Goal: Entertainment & Leisure: Consume media (video, audio)

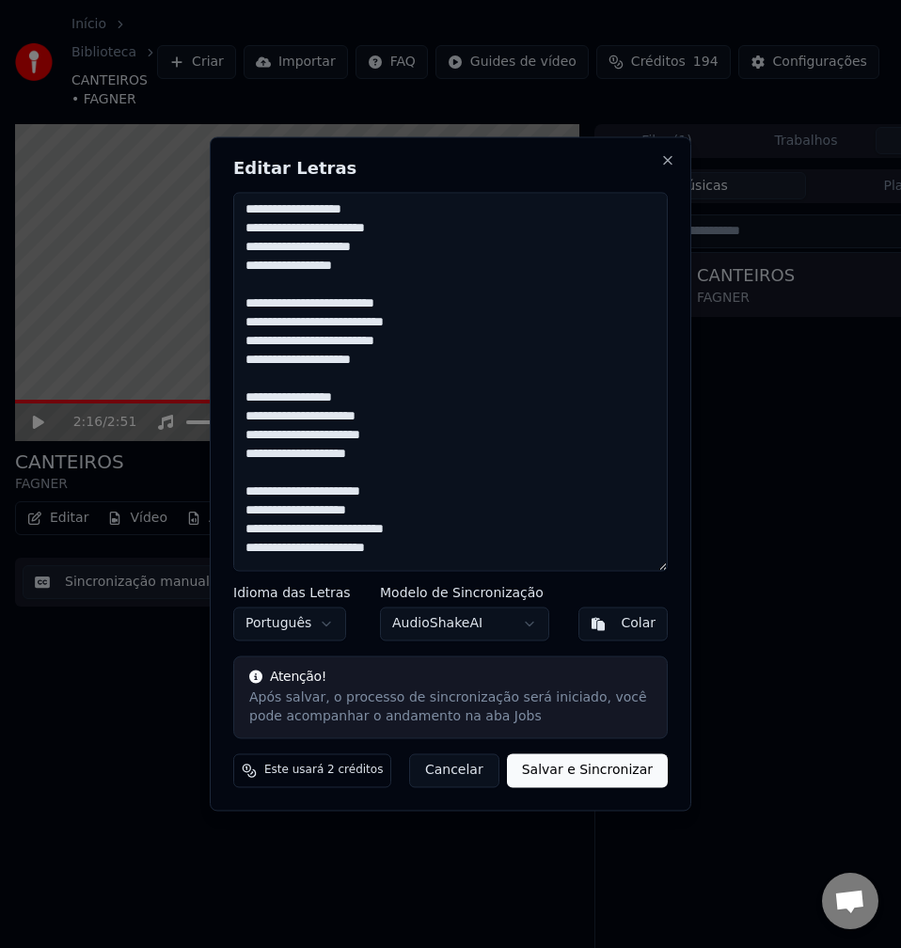
scroll to position [282, 0]
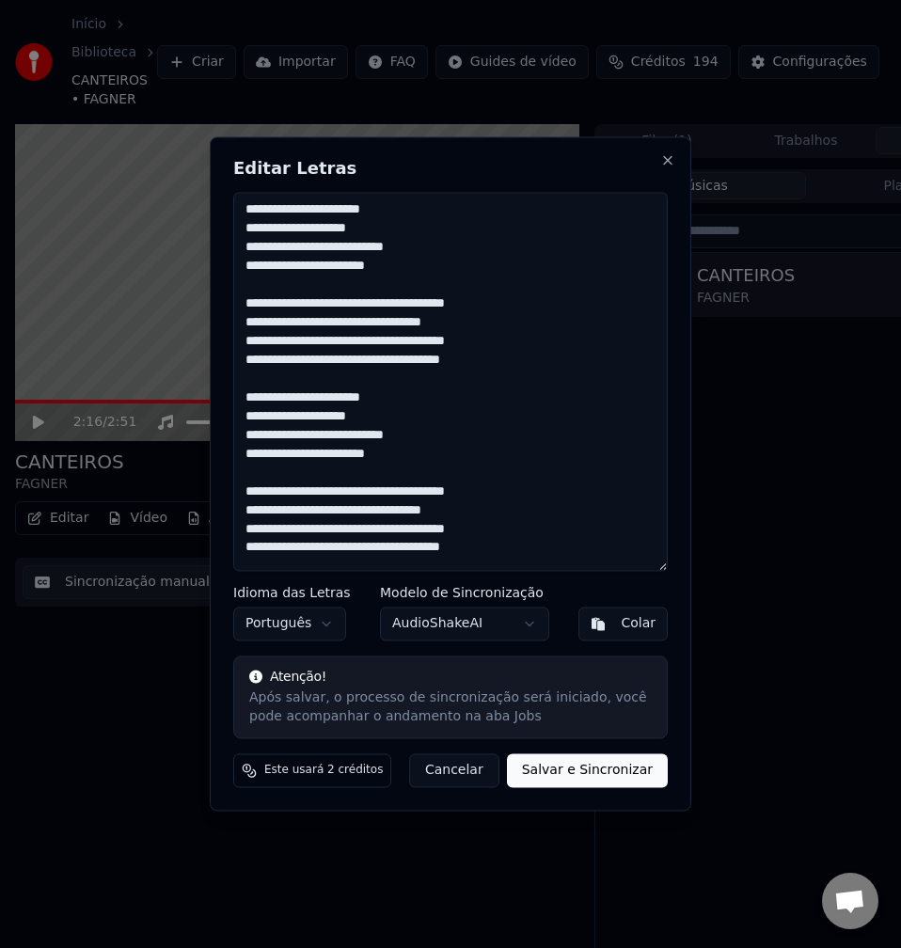
click at [349, 161] on h2 "Editar Letras" at bounding box center [450, 168] width 435 height 17
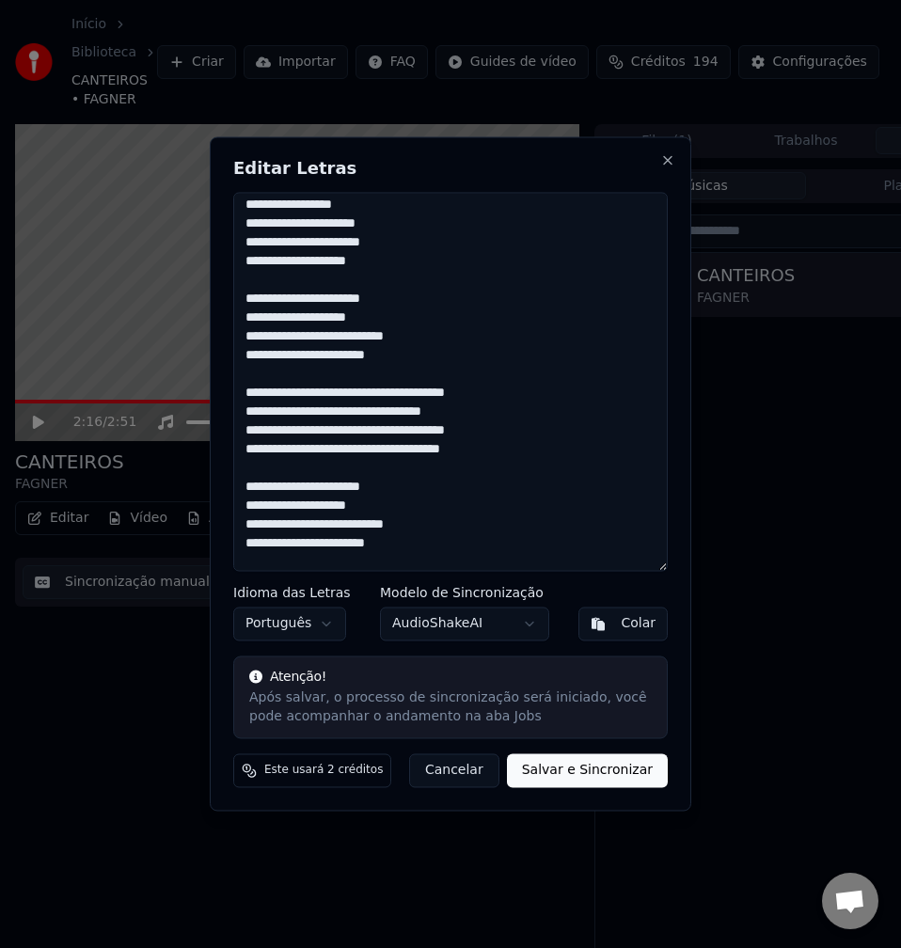
drag, startPoint x: 245, startPoint y: 207, endPoint x: 287, endPoint y: 210, distance: 41.5
click at [287, 210] on textarea at bounding box center [450, 381] width 435 height 379
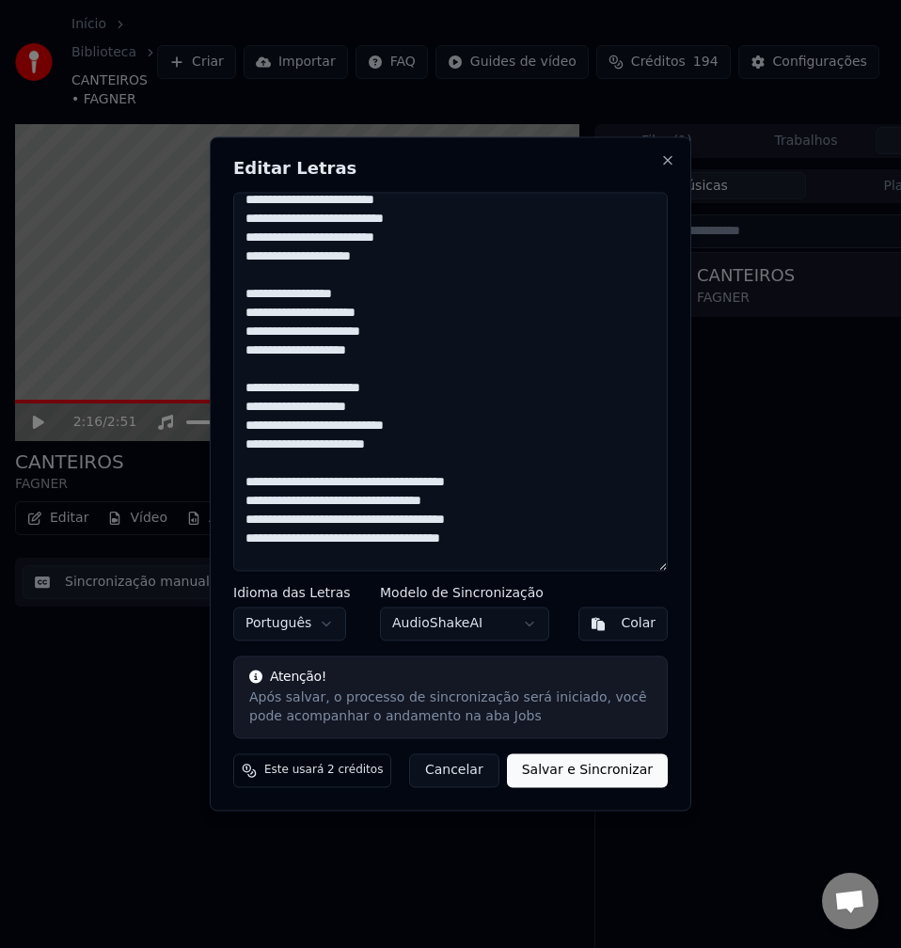
scroll to position [0, 0]
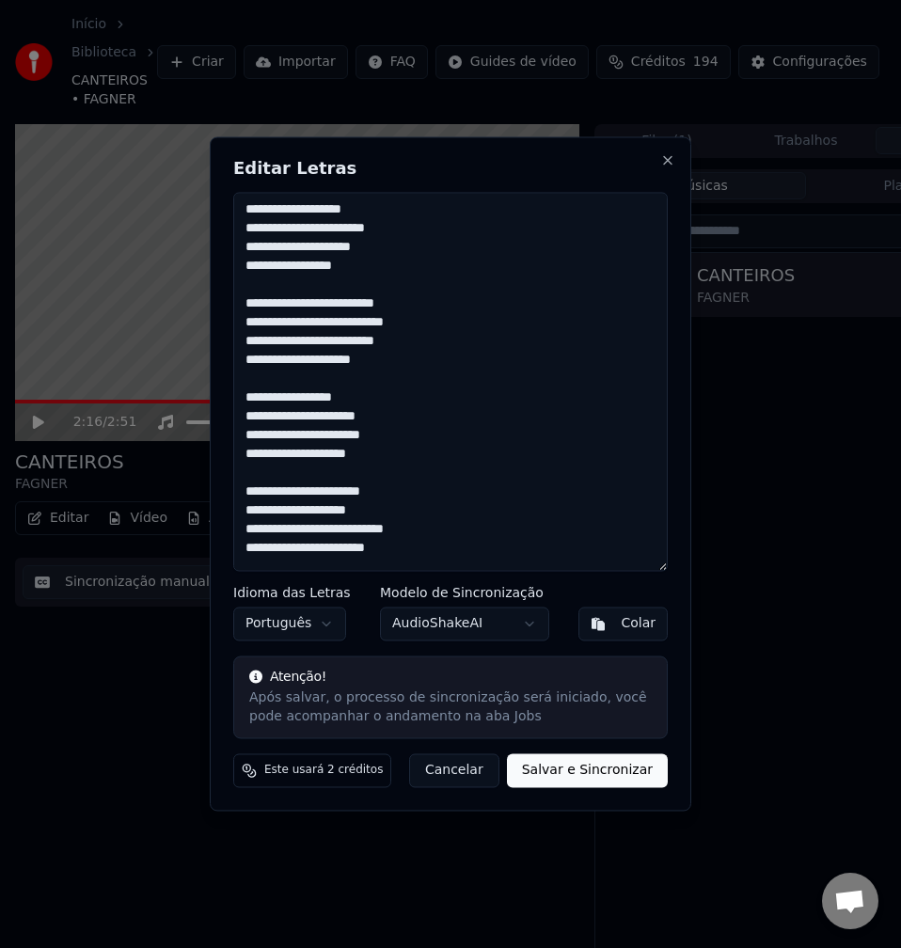
drag, startPoint x: 248, startPoint y: 208, endPoint x: 384, endPoint y: 210, distance: 135.5
click at [384, 210] on textarea at bounding box center [450, 381] width 435 height 379
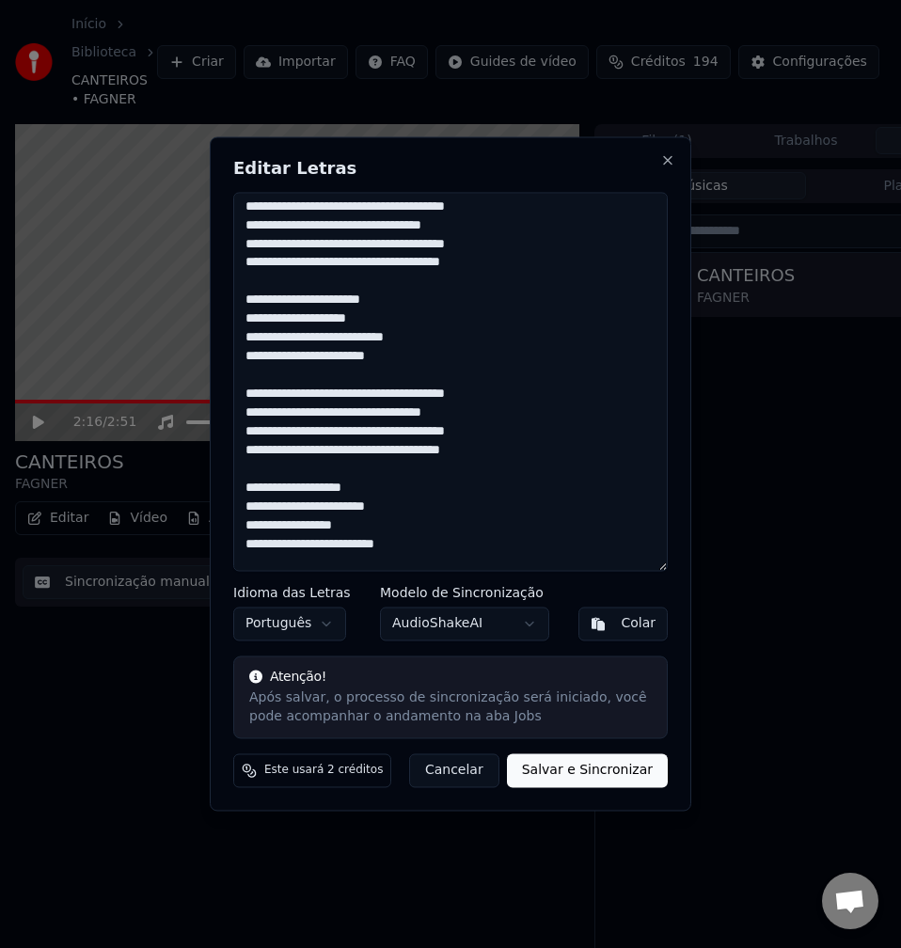
scroll to position [559, 0]
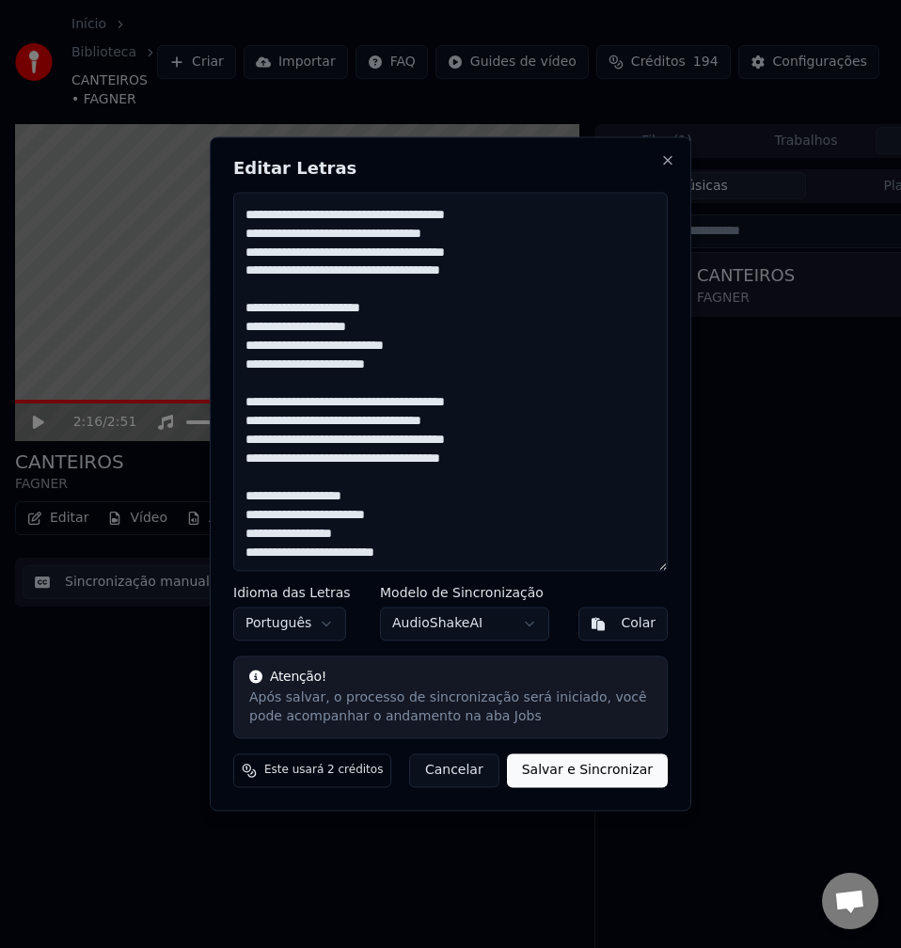
click at [462, 309] on textarea at bounding box center [450, 381] width 435 height 379
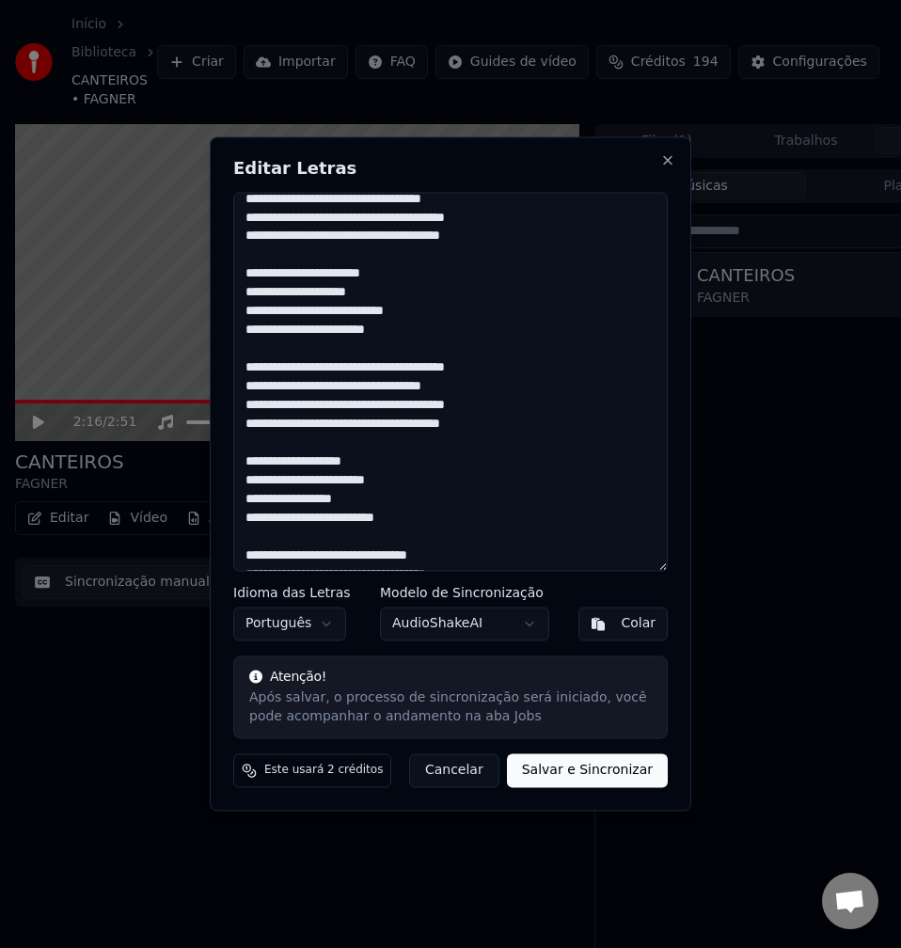
scroll to position [747, 0]
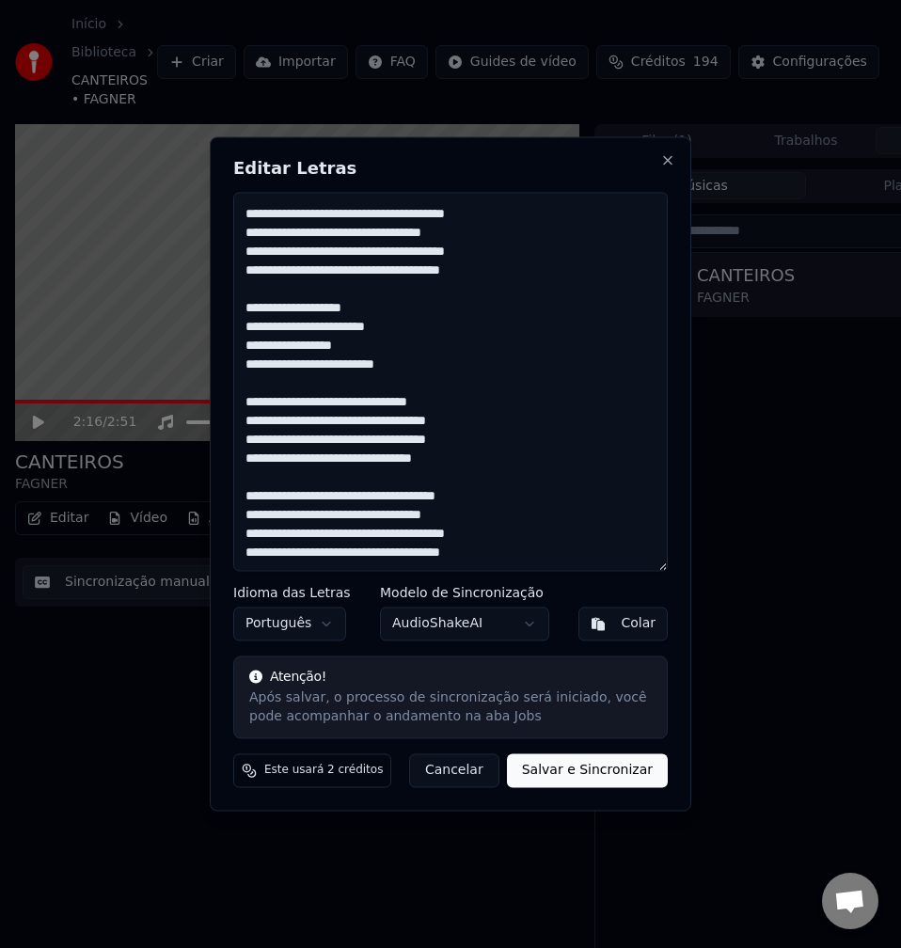
drag, startPoint x: 244, startPoint y: 308, endPoint x: 461, endPoint y: 378, distance: 228.4
click at [461, 378] on textarea at bounding box center [450, 381] width 435 height 379
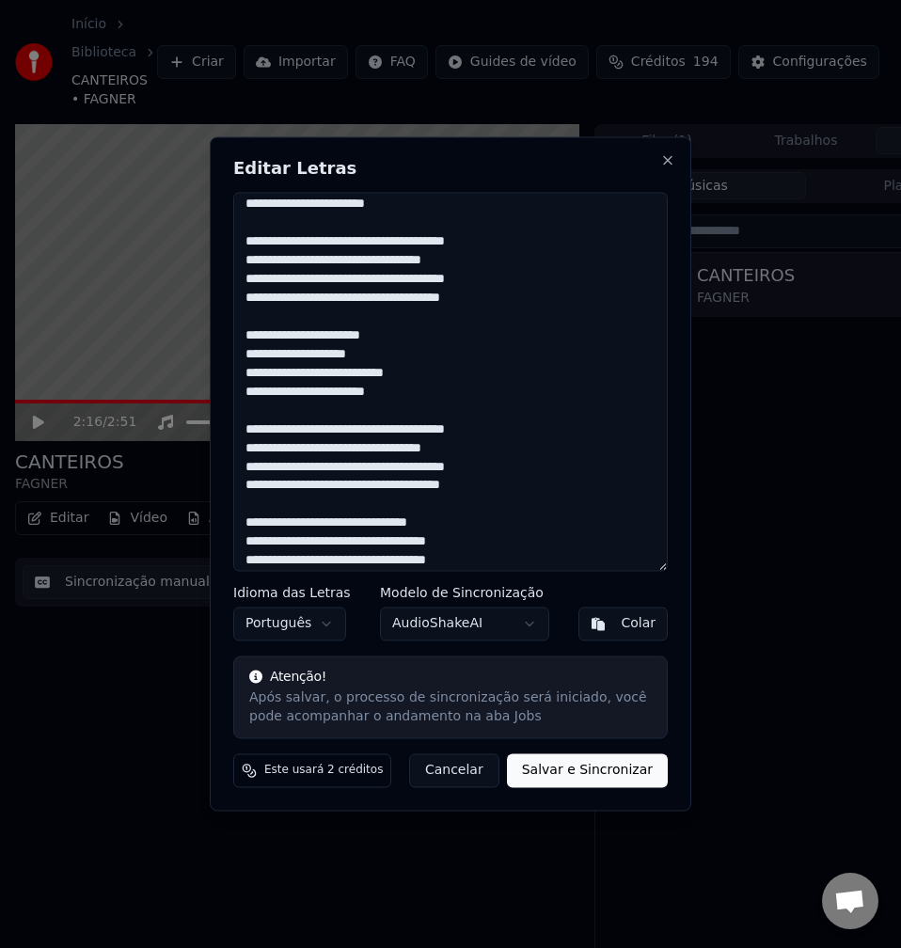
scroll to position [371, 0]
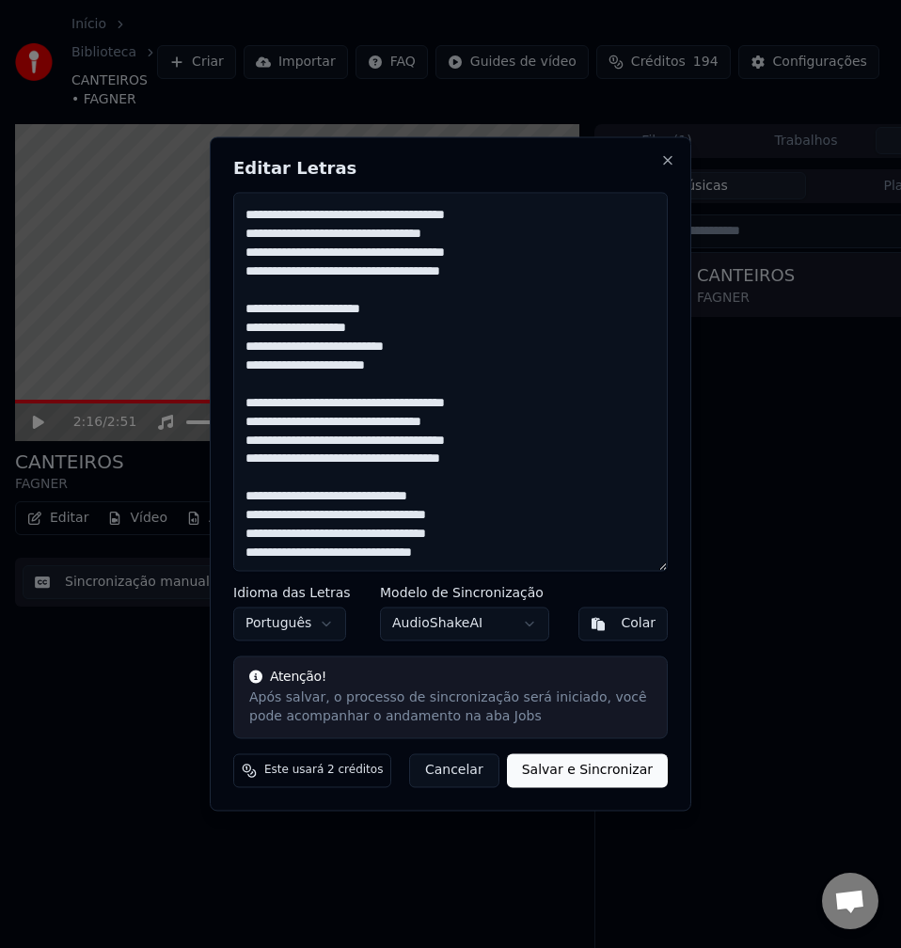
click at [451, 499] on textarea at bounding box center [450, 381] width 435 height 379
click at [486, 517] on textarea at bounding box center [450, 381] width 435 height 379
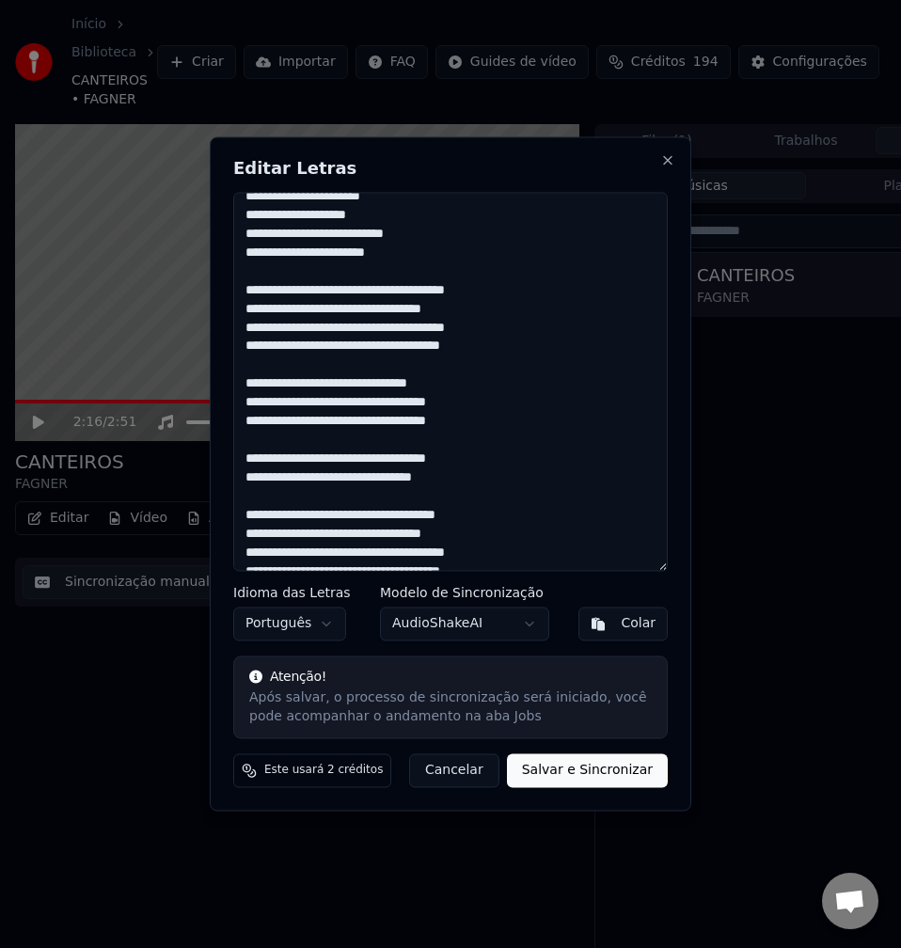
scroll to position [502, 0]
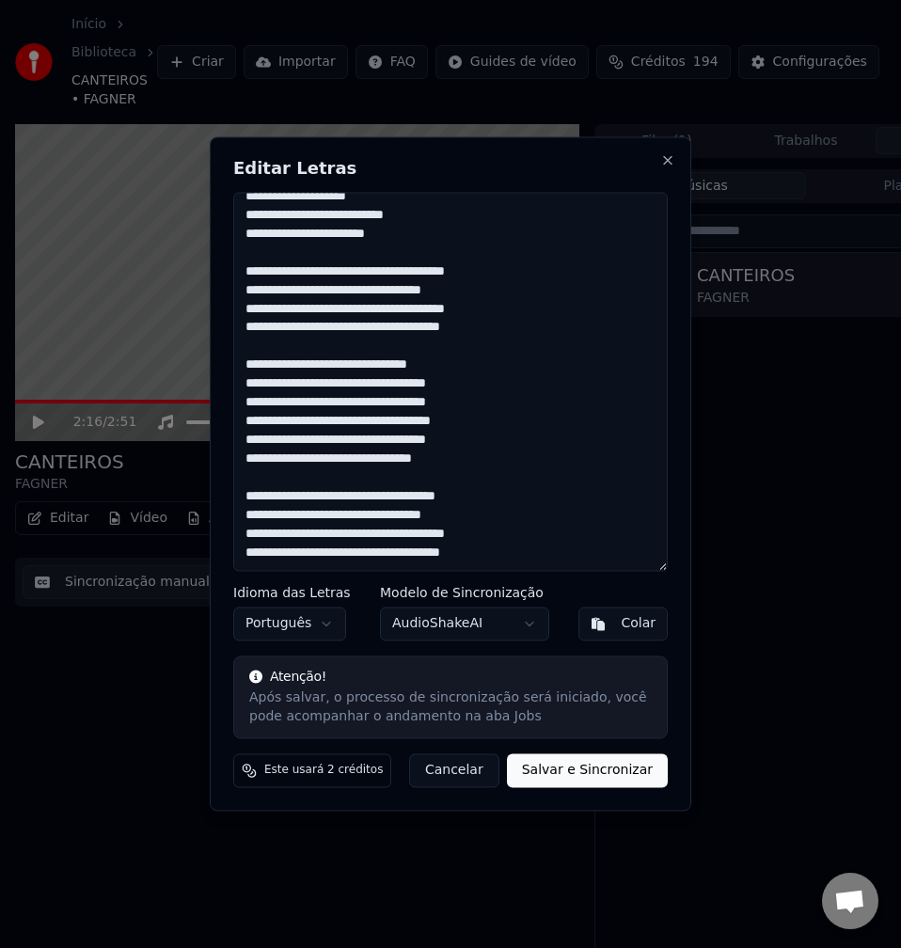
click at [262, 421] on textarea at bounding box center [450, 381] width 435 height 379
click at [486, 423] on textarea at bounding box center [450, 381] width 435 height 379
click at [484, 422] on textarea at bounding box center [450, 381] width 435 height 379
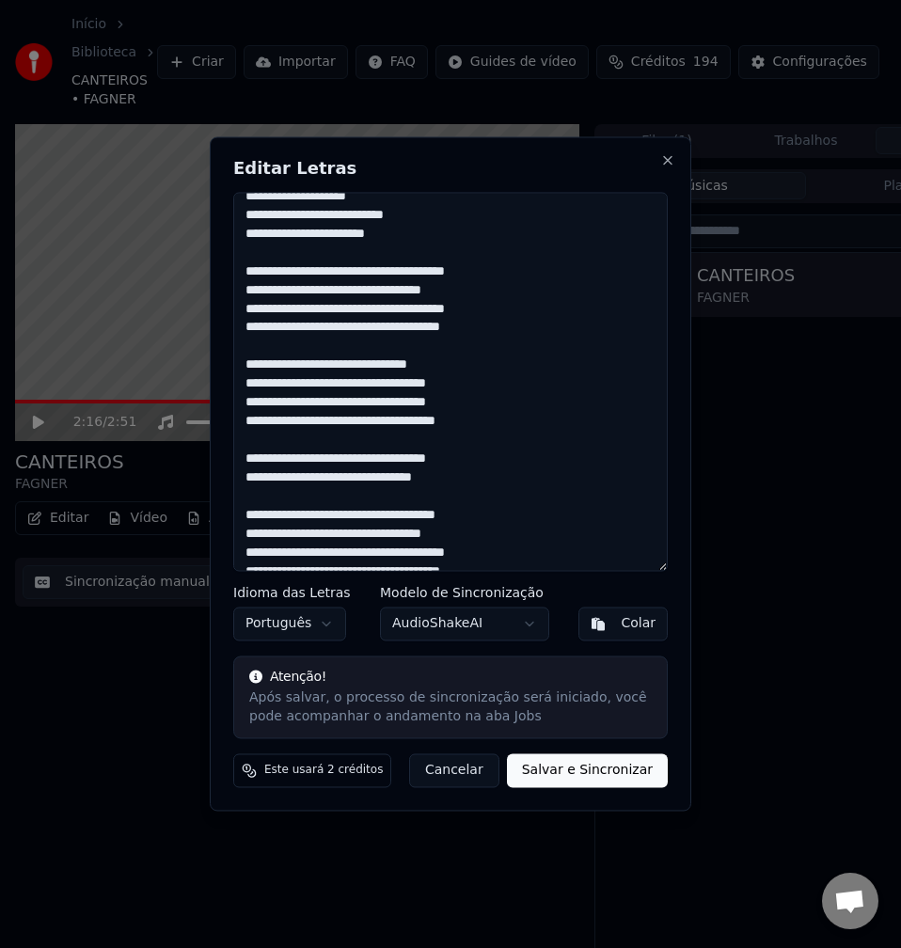
scroll to position [521, 0]
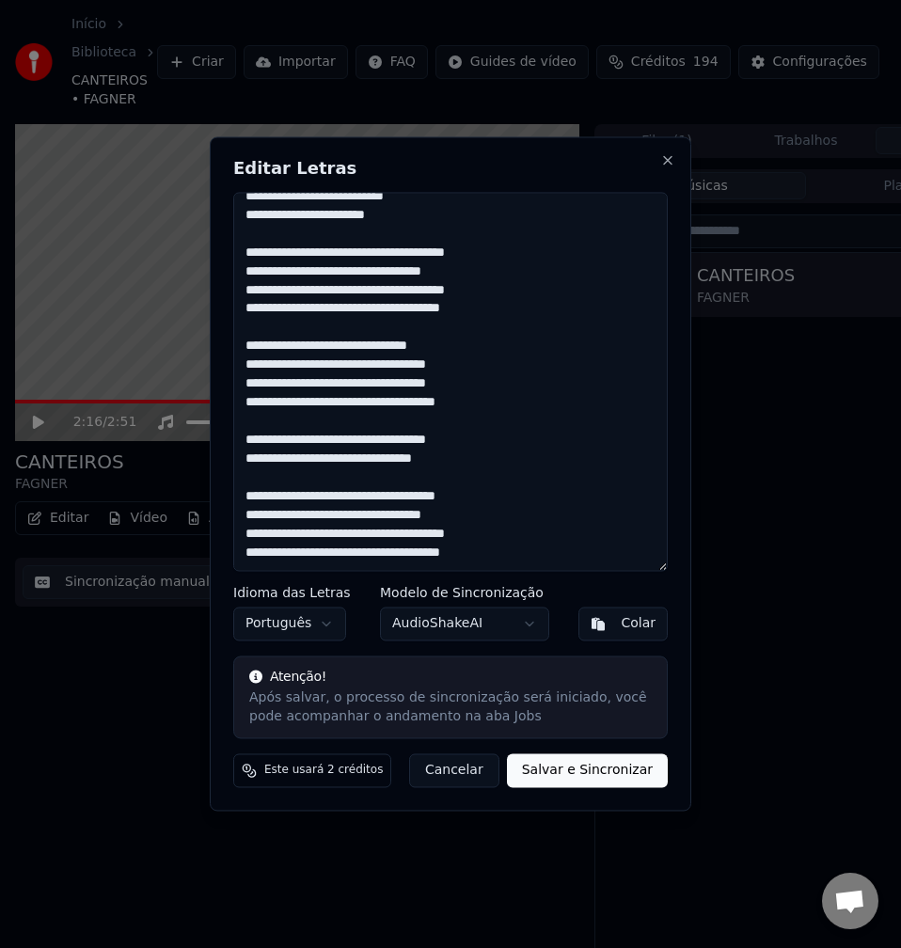
drag, startPoint x: 242, startPoint y: 495, endPoint x: 521, endPoint y: 599, distance: 298.2
click at [521, 599] on div "Editar Letras Idioma das Letras Português Modelo de Sincronização AudioShakeAI …" at bounding box center [451, 473] width 482 height 674
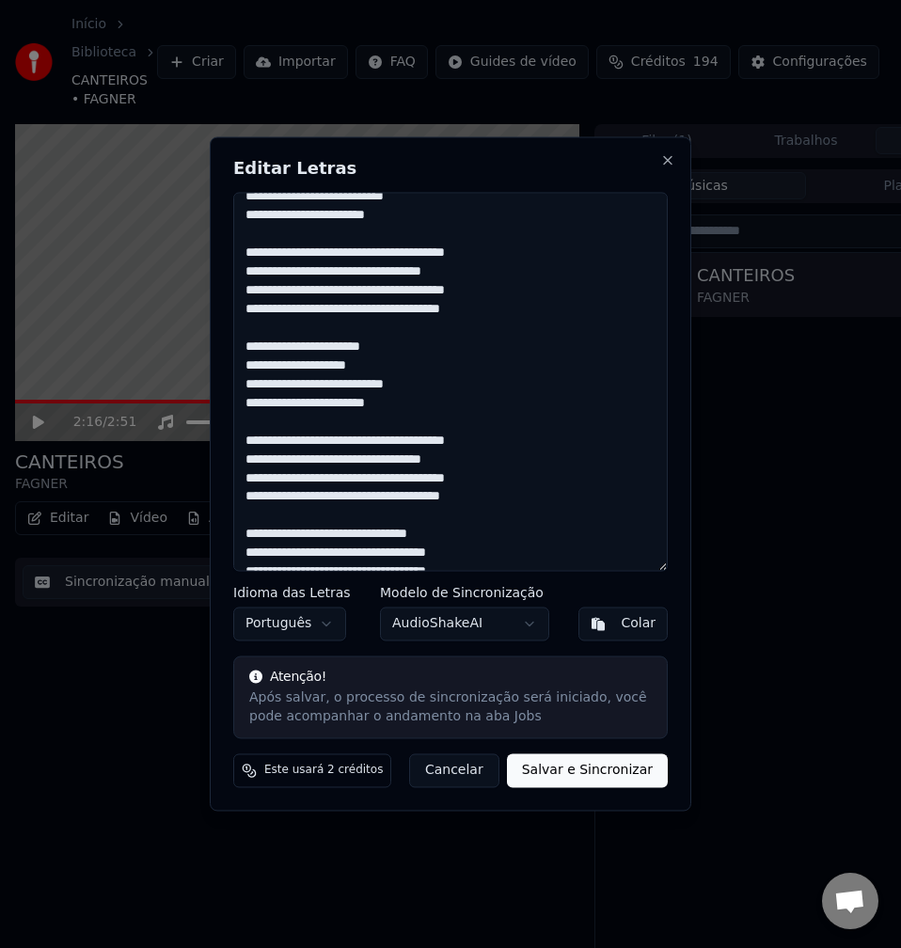
scroll to position [427, 0]
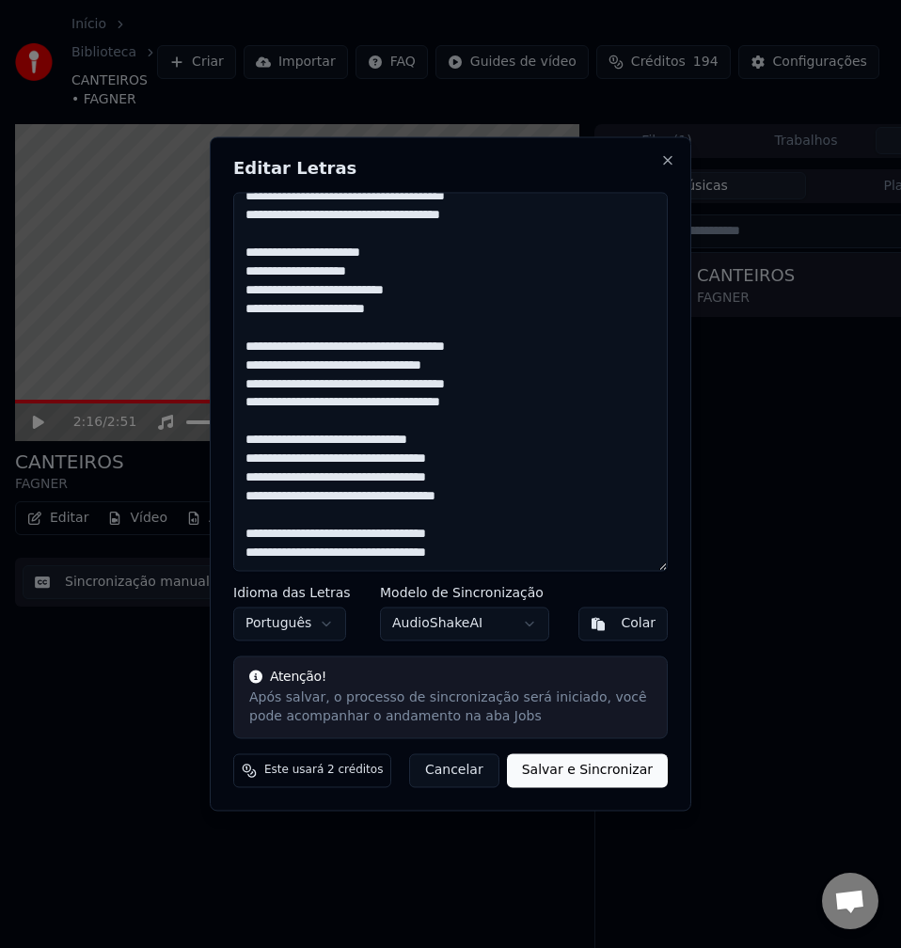
type textarea "**********"
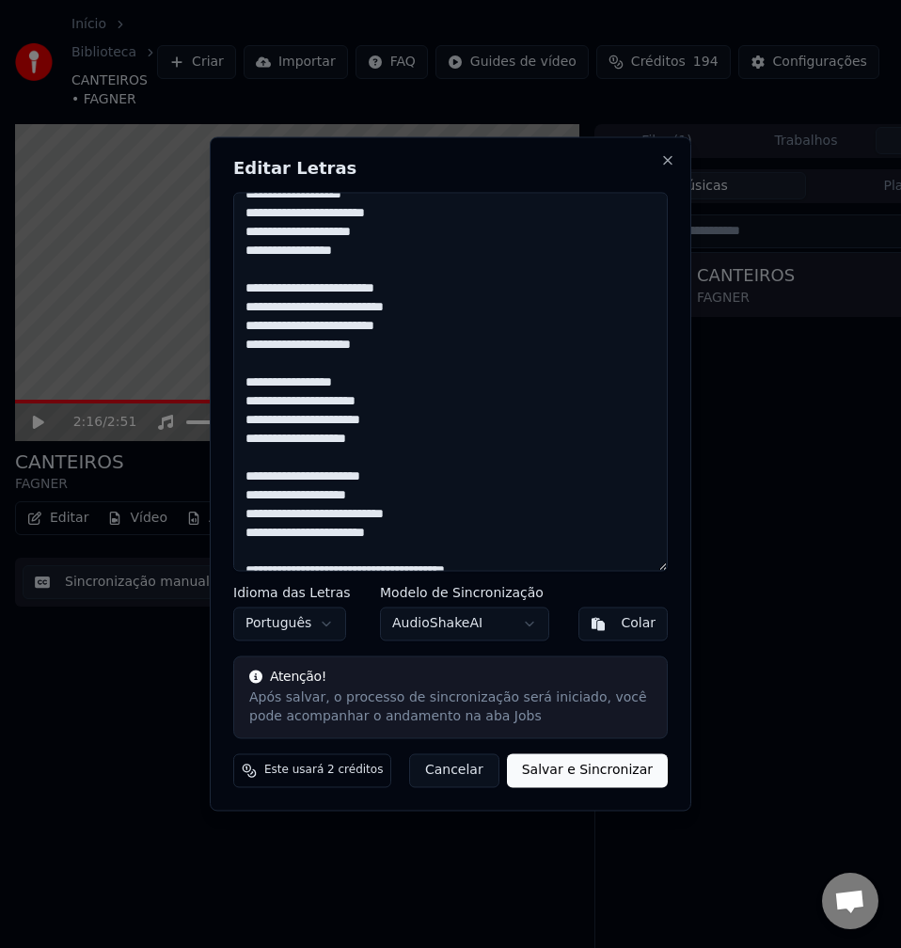
scroll to position [0, 0]
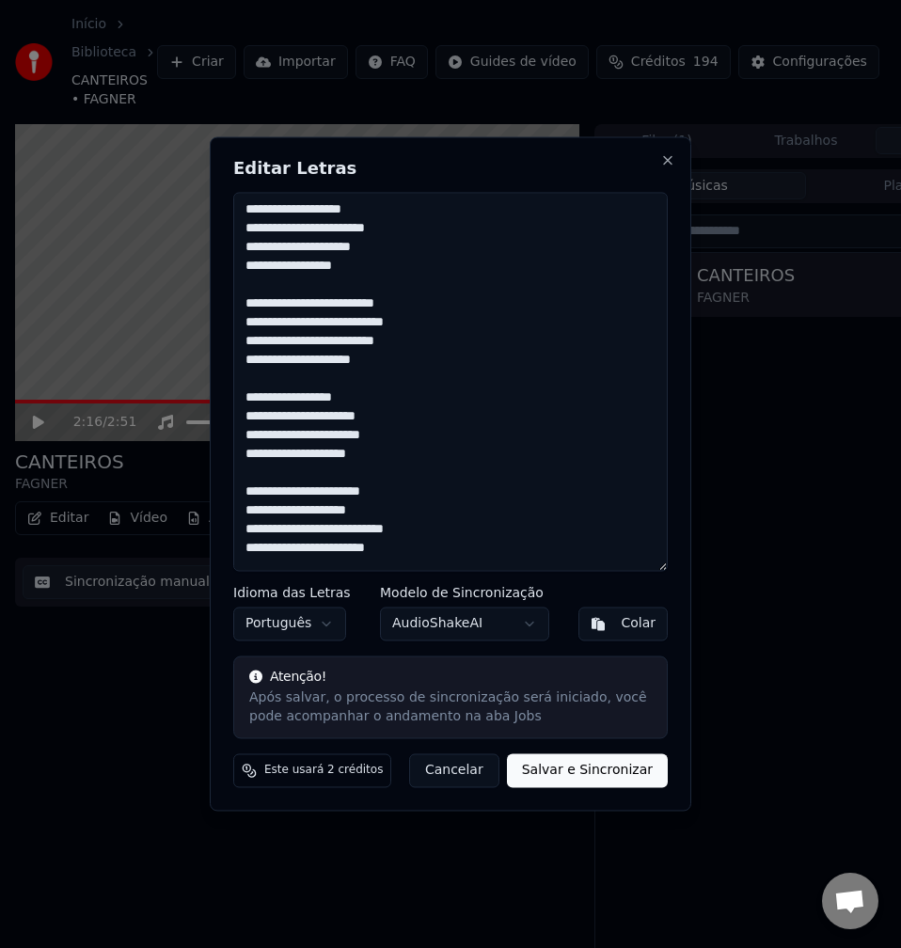
drag, startPoint x: 245, startPoint y: 299, endPoint x: 427, endPoint y: 368, distance: 194.1
click at [427, 368] on textarea at bounding box center [450, 381] width 435 height 379
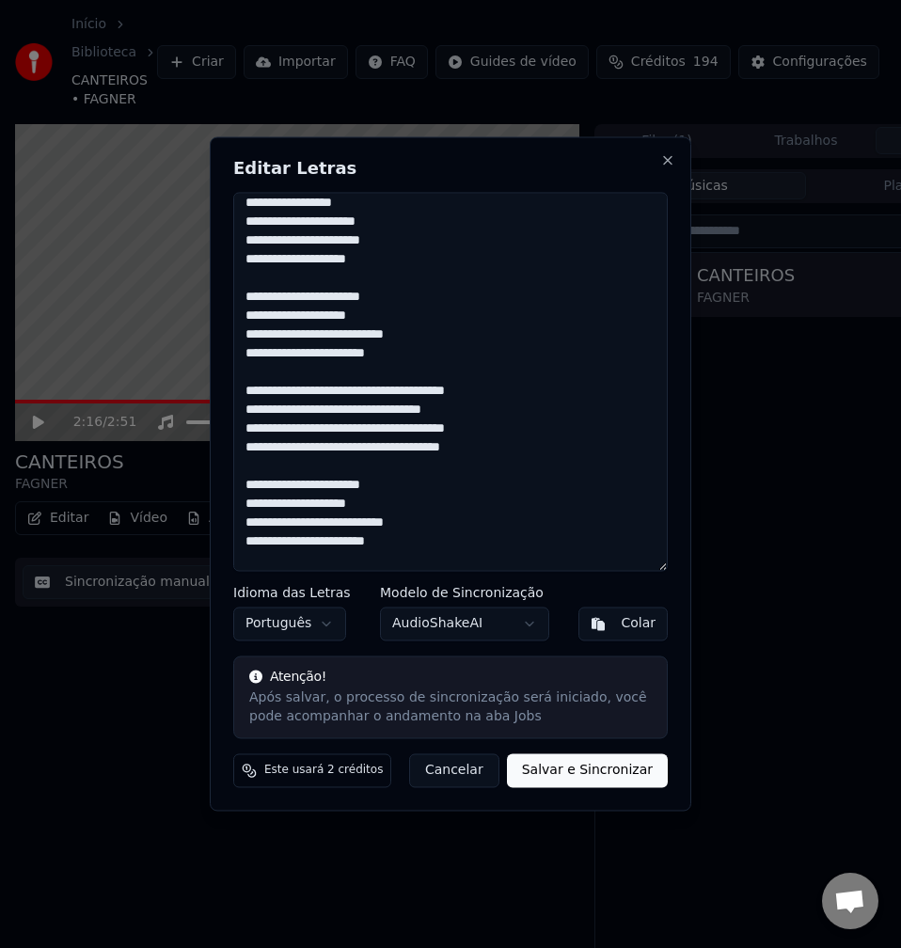
scroll to position [282, 0]
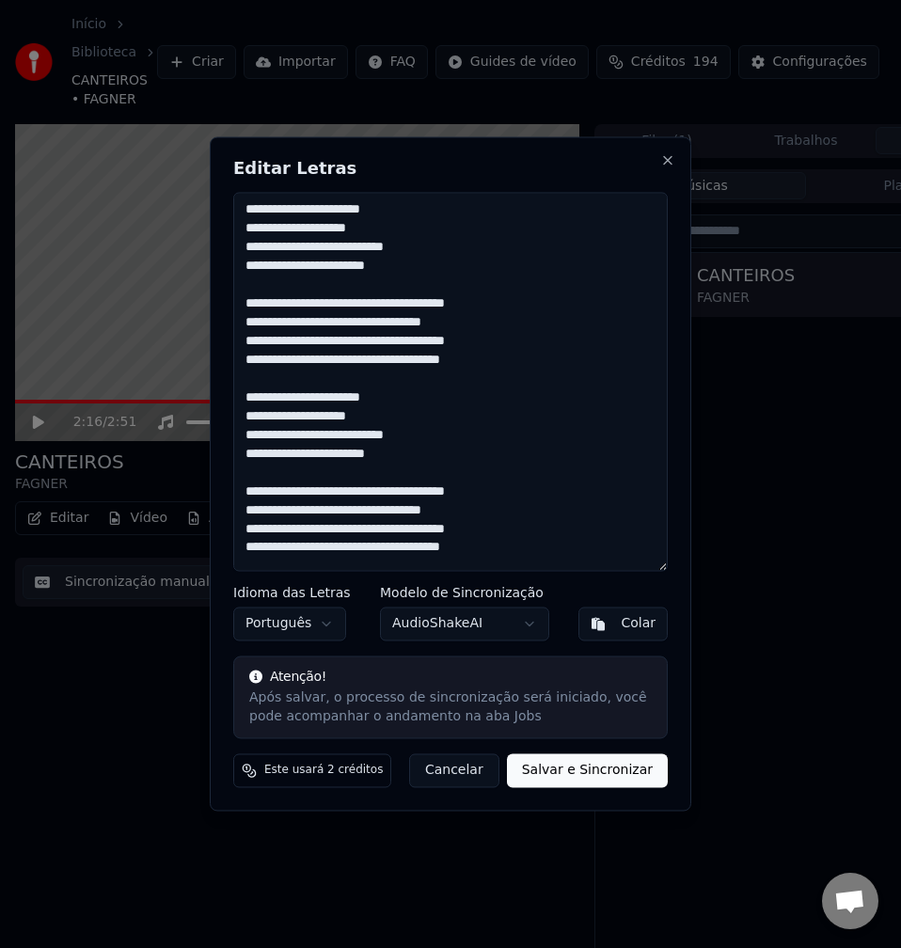
click at [245, 304] on textarea at bounding box center [450, 381] width 435 height 379
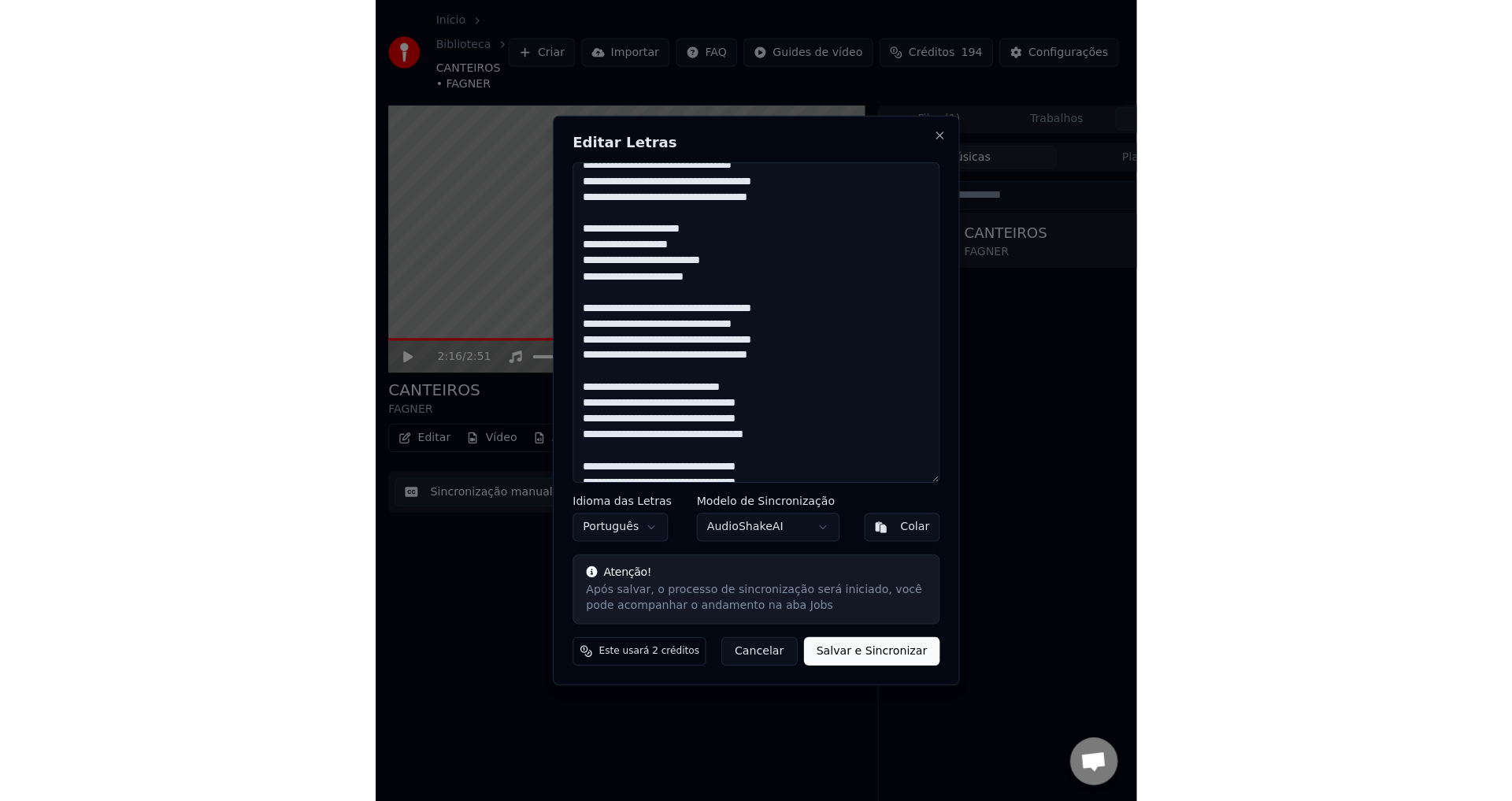
scroll to position [357, 0]
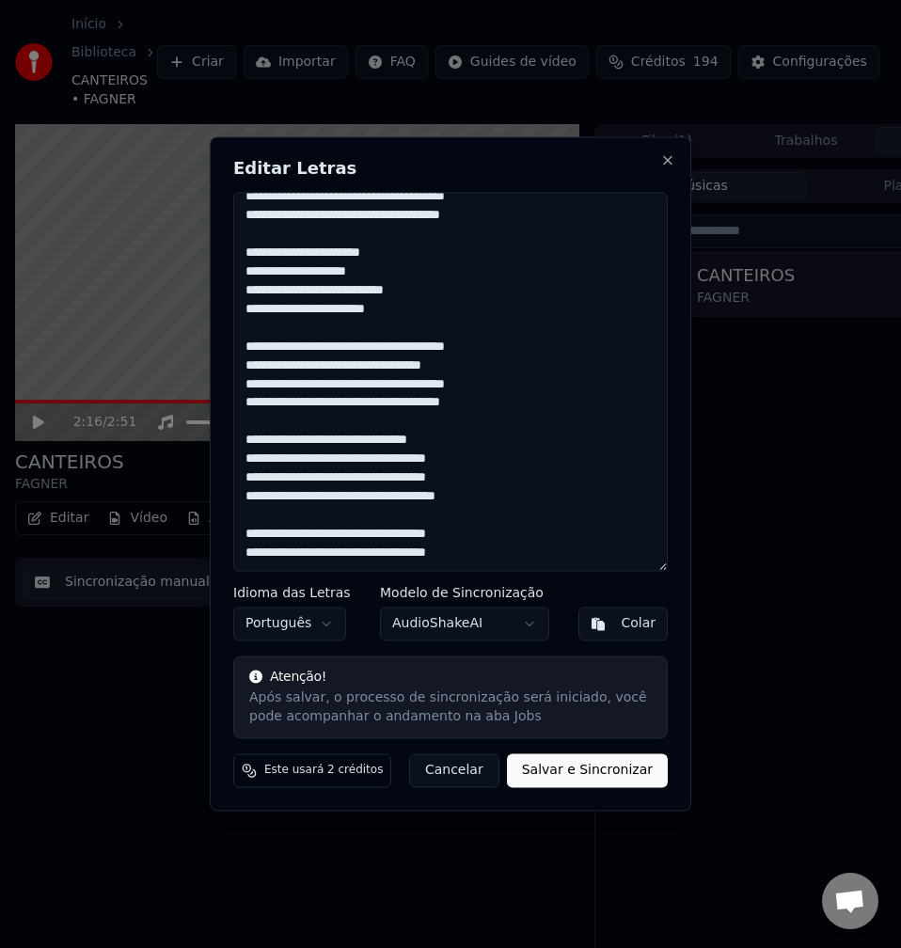
drag, startPoint x: 246, startPoint y: 345, endPoint x: 483, endPoint y: 408, distance: 244.4
click at [483, 408] on textarea at bounding box center [450, 381] width 435 height 379
click at [456, 444] on textarea at bounding box center [450, 381] width 435 height 379
click at [559, 771] on button "Salvar e Sincronizar" at bounding box center [587, 771] width 161 height 34
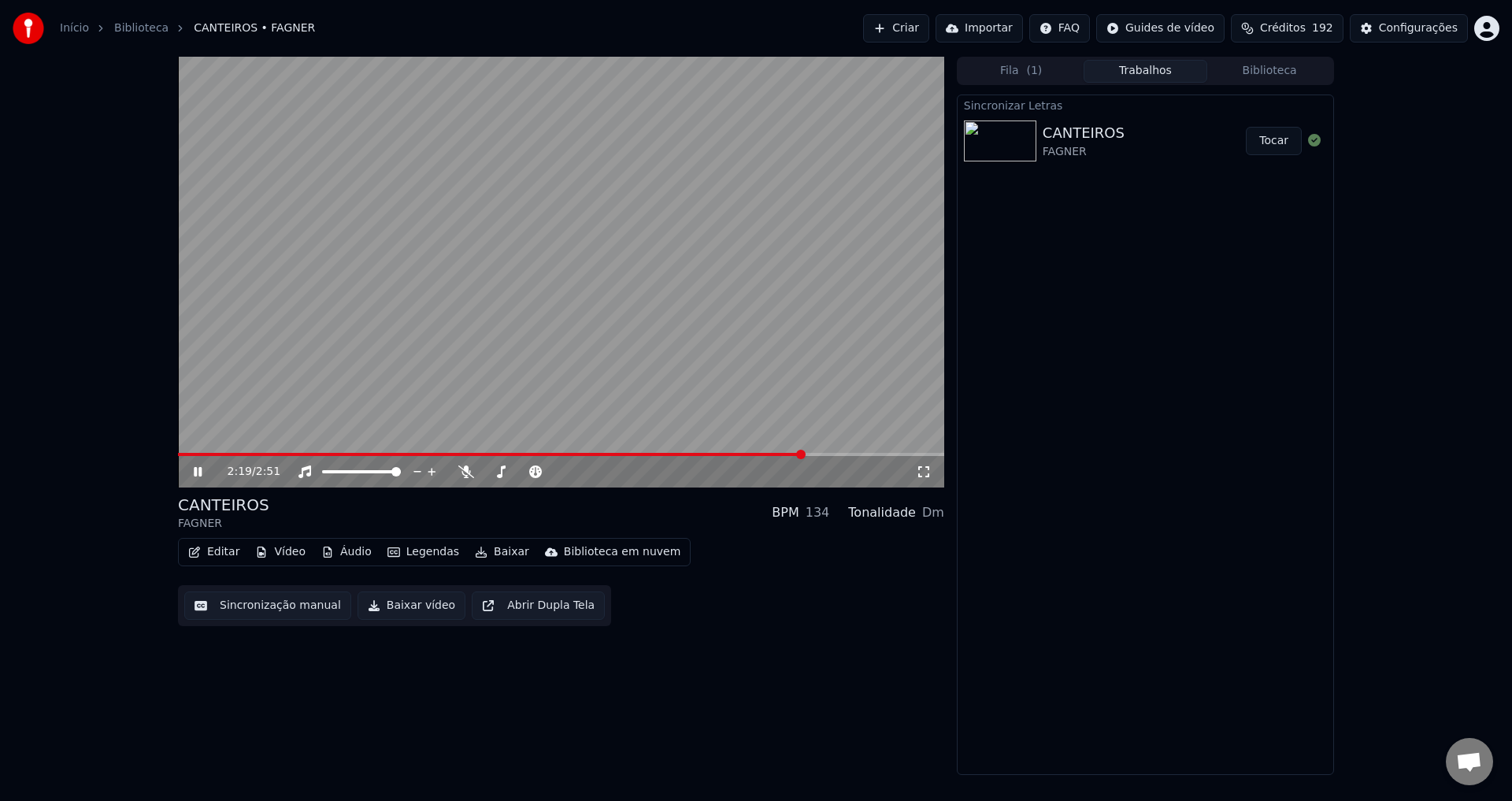
click at [202, 459] on div "2:19 / 2:51" at bounding box center [561, 472] width 766 height 32
click at [463, 454] on span at bounding box center [497, 454] width 639 height 3
click at [301, 455] on span at bounding box center [341, 454] width 326 height 3
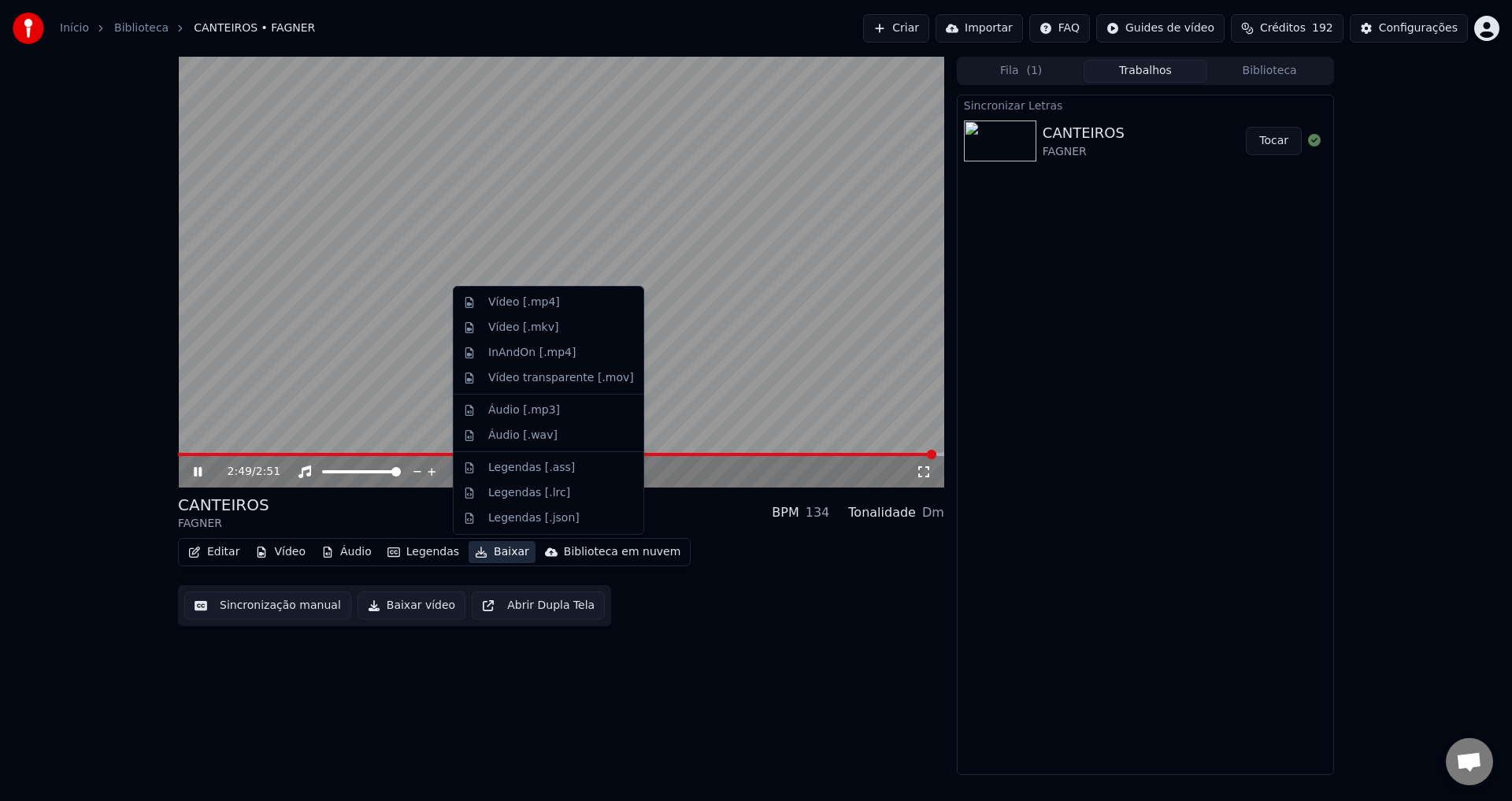
click at [491, 554] on button "Baixar" at bounding box center [502, 552] width 67 height 22
click at [516, 307] on div "Vídeo [.mp4]" at bounding box center [524, 302] width 72 height 16
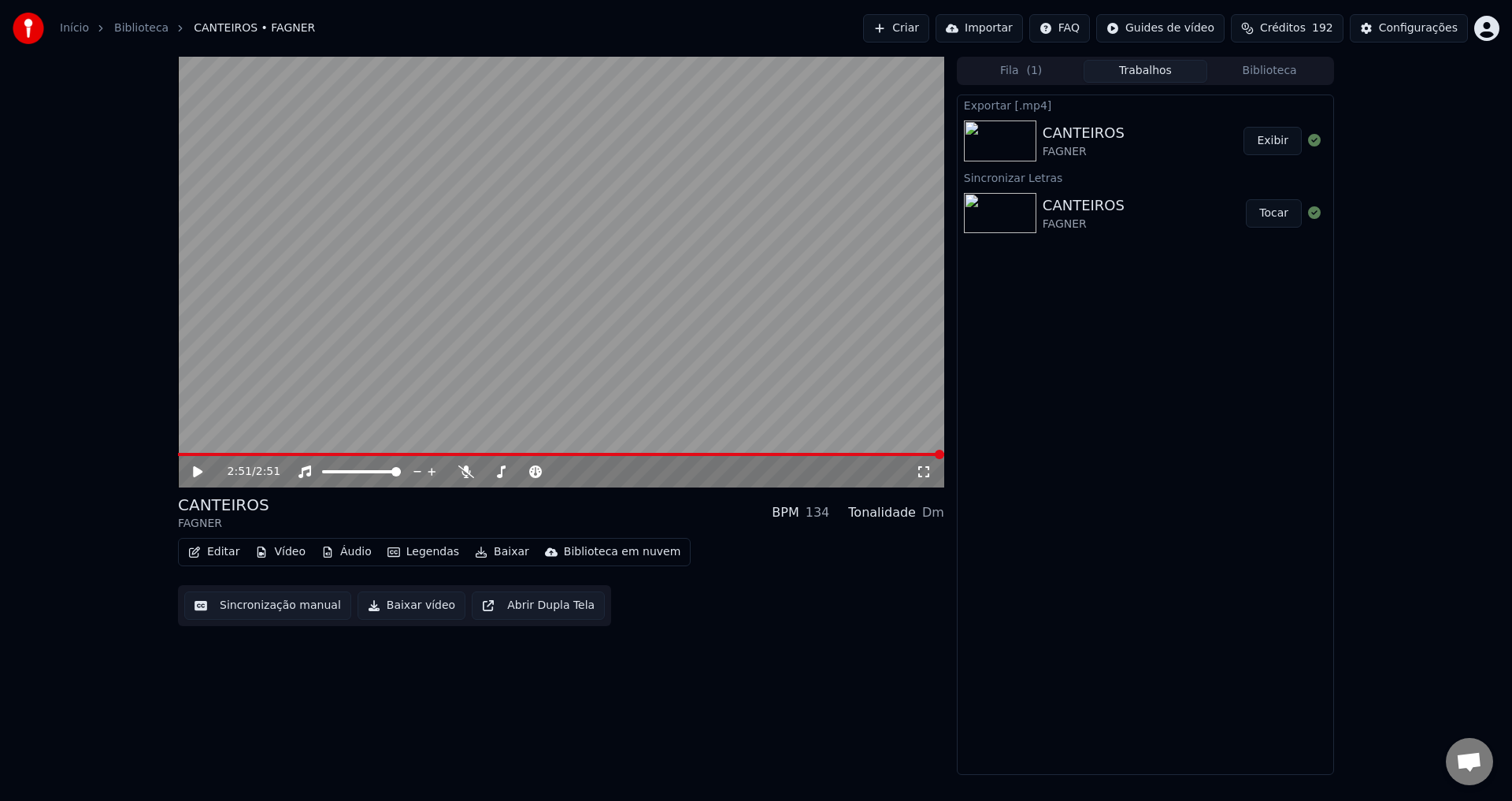
click at [753, 30] on button "Criar" at bounding box center [896, 28] width 66 height 28
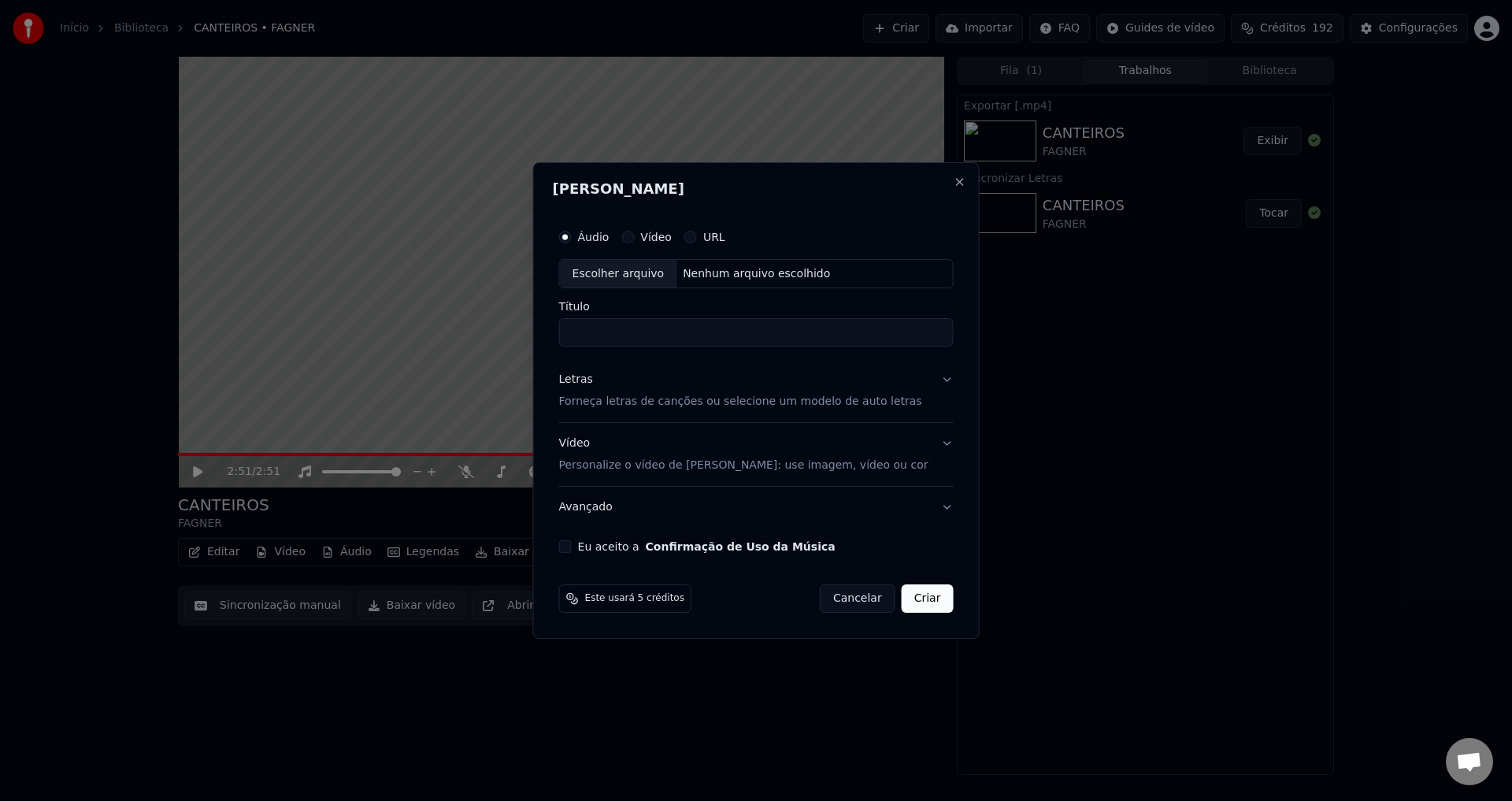
click at [746, 273] on div "Nenhum arquivo escolhido" at bounding box center [756, 274] width 160 height 16
click at [753, 333] on input "**********" at bounding box center [756, 333] width 394 height 28
type input "**********"
click at [633, 405] on p "Forneça letras de canções ou selecione um modelo de auto letras" at bounding box center [741, 402] width 363 height 16
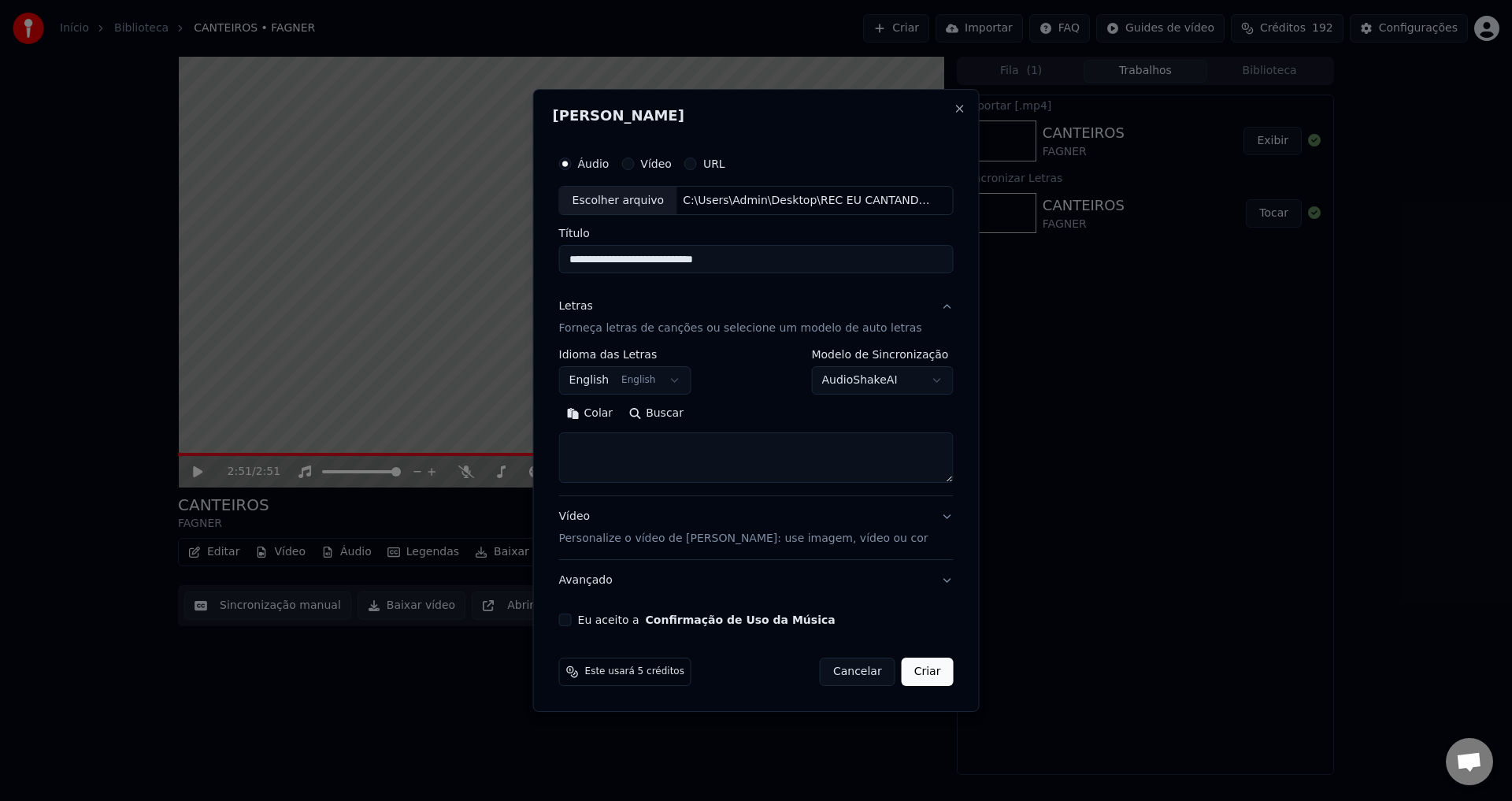
click at [666, 451] on textarea at bounding box center [756, 458] width 394 height 50
paste textarea "**********"
drag, startPoint x: 825, startPoint y: 100, endPoint x: 822, endPoint y: 28, distance: 72.1
click at [753, 28] on body "**********" at bounding box center [756, 400] width 1512 height 801
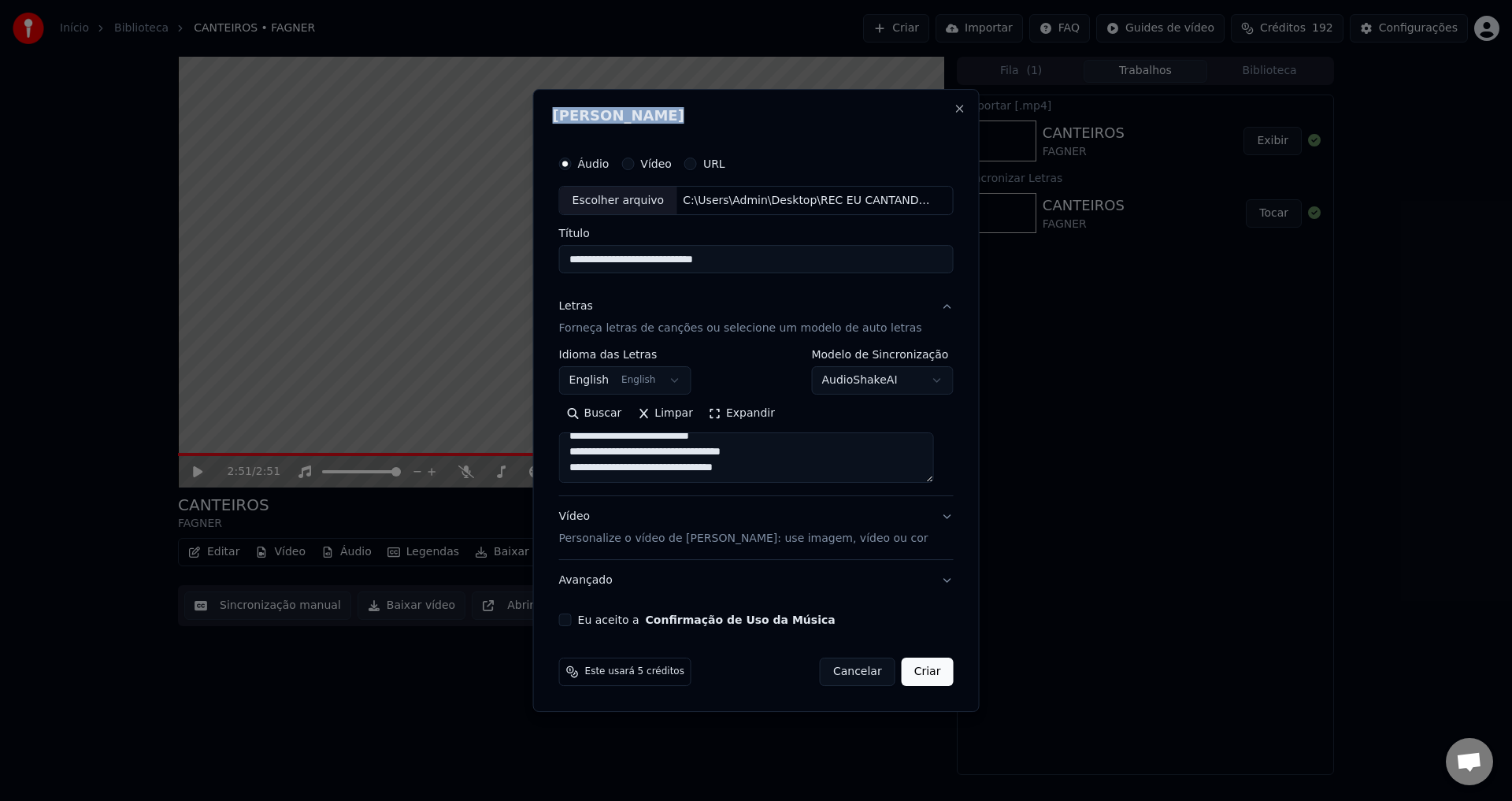
click at [753, 110] on h2 "[PERSON_NAME]" at bounding box center [756, 116] width 407 height 14
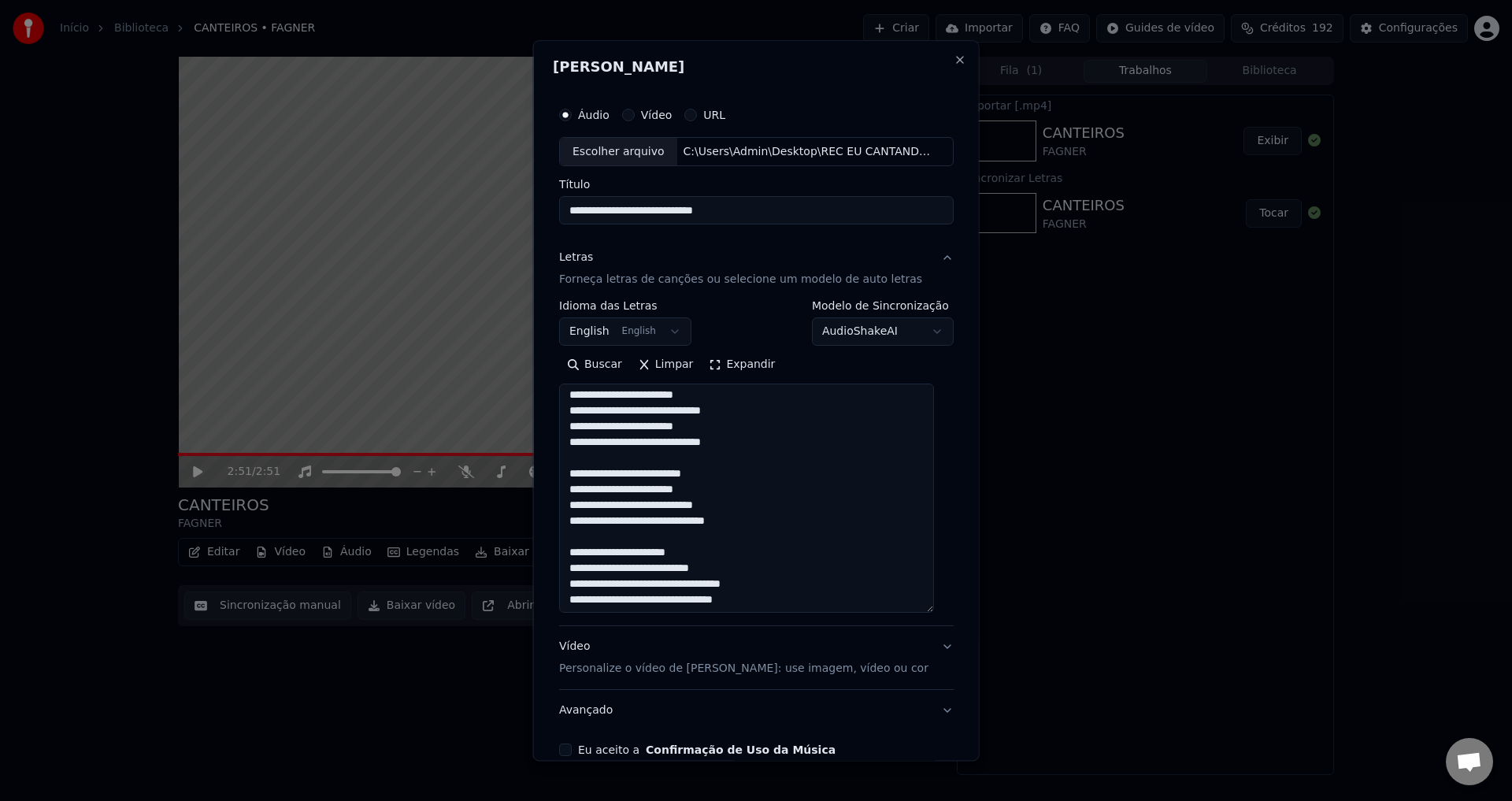
scroll to position [0, 0]
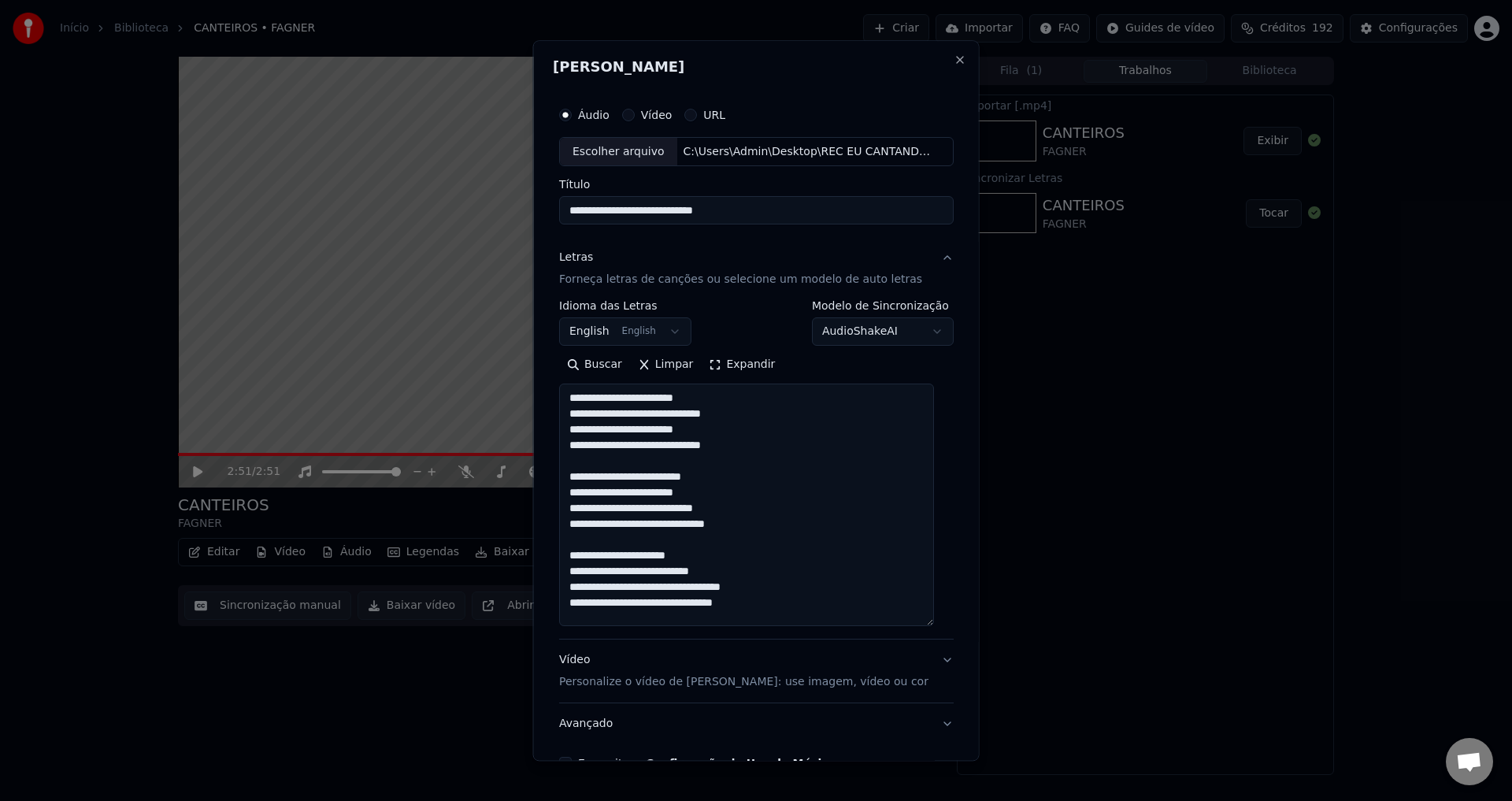
drag, startPoint x: 939, startPoint y: 479, endPoint x: 942, endPoint y: 625, distance: 146.0
click at [753, 625] on div "**********" at bounding box center [756, 434] width 407 height 683
drag, startPoint x: 573, startPoint y: 557, endPoint x: 749, endPoint y: 610, distance: 183.8
click at [749, 610] on textarea "**********" at bounding box center [747, 506] width 375 height 245
click at [753, 606] on textarea "**********" at bounding box center [747, 506] width 375 height 245
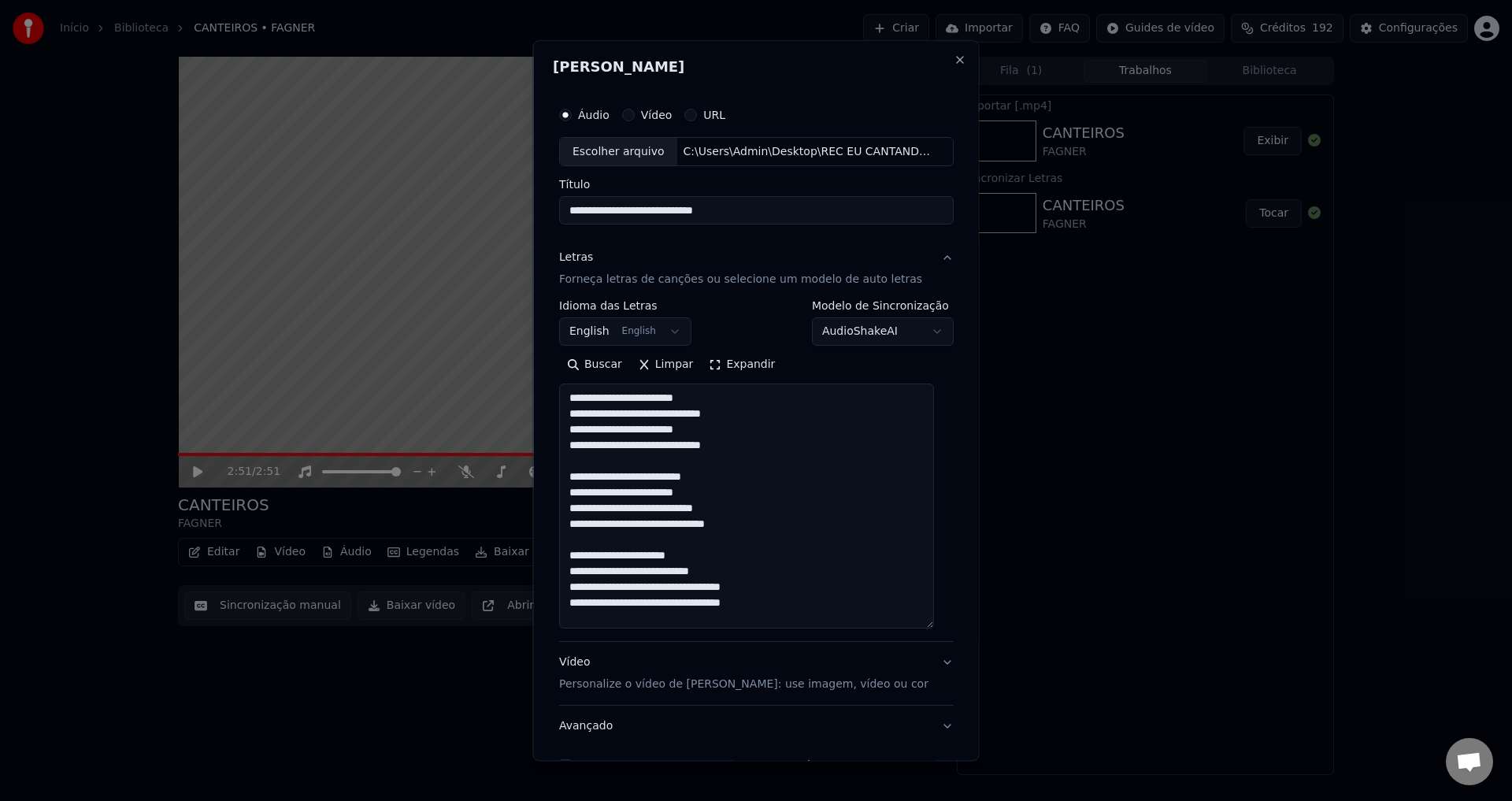
paste textarea "**********"
drag, startPoint x: 572, startPoint y: 475, endPoint x: 746, endPoint y: 528, distance: 181.9
click at [746, 528] on textarea "**********" at bounding box center [747, 506] width 375 height 245
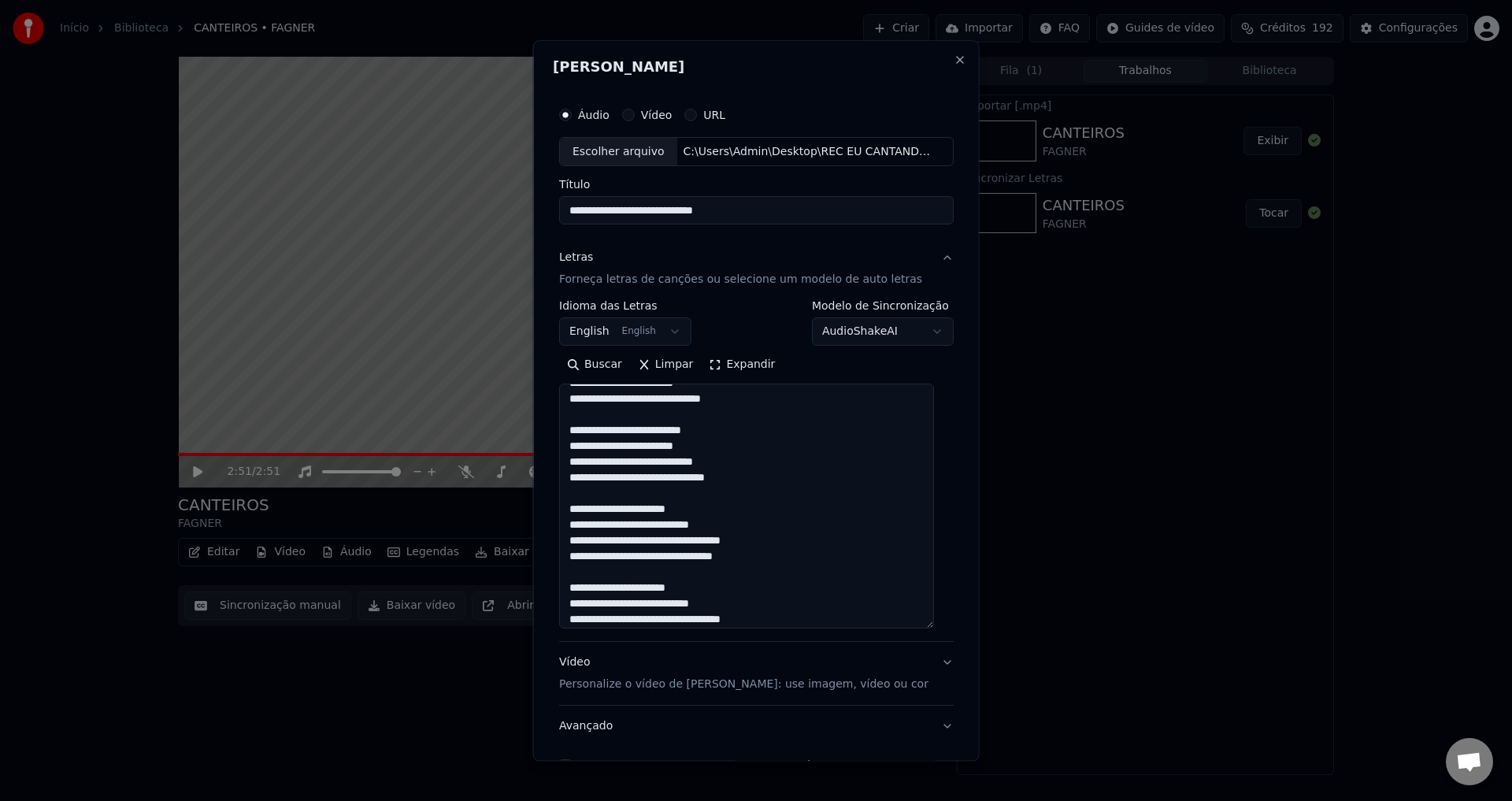
scroll to position [69, 0]
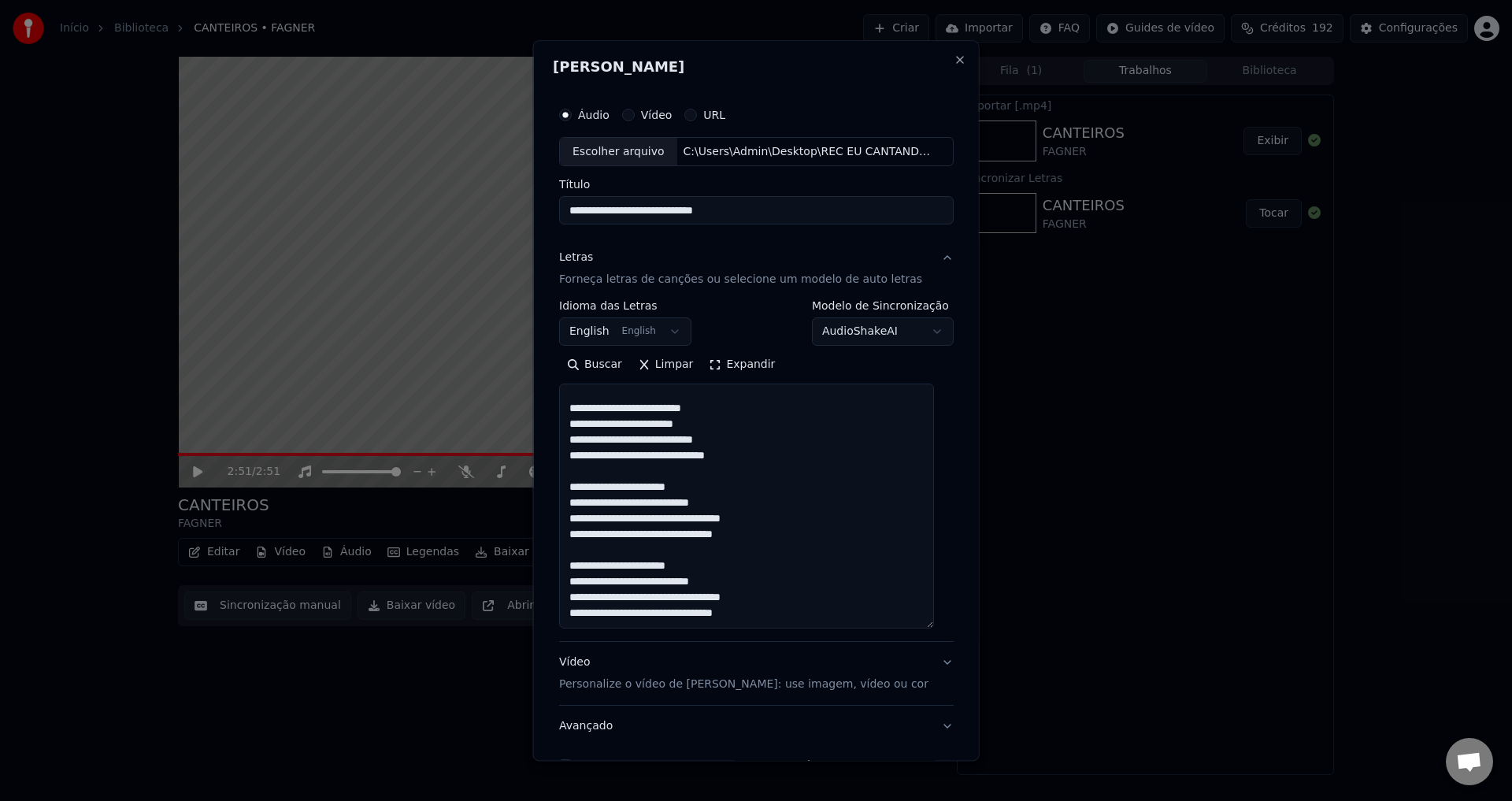
click at [753, 542] on textarea "**********" at bounding box center [747, 506] width 375 height 245
click at [748, 614] on textarea "**********" at bounding box center [747, 506] width 375 height 245
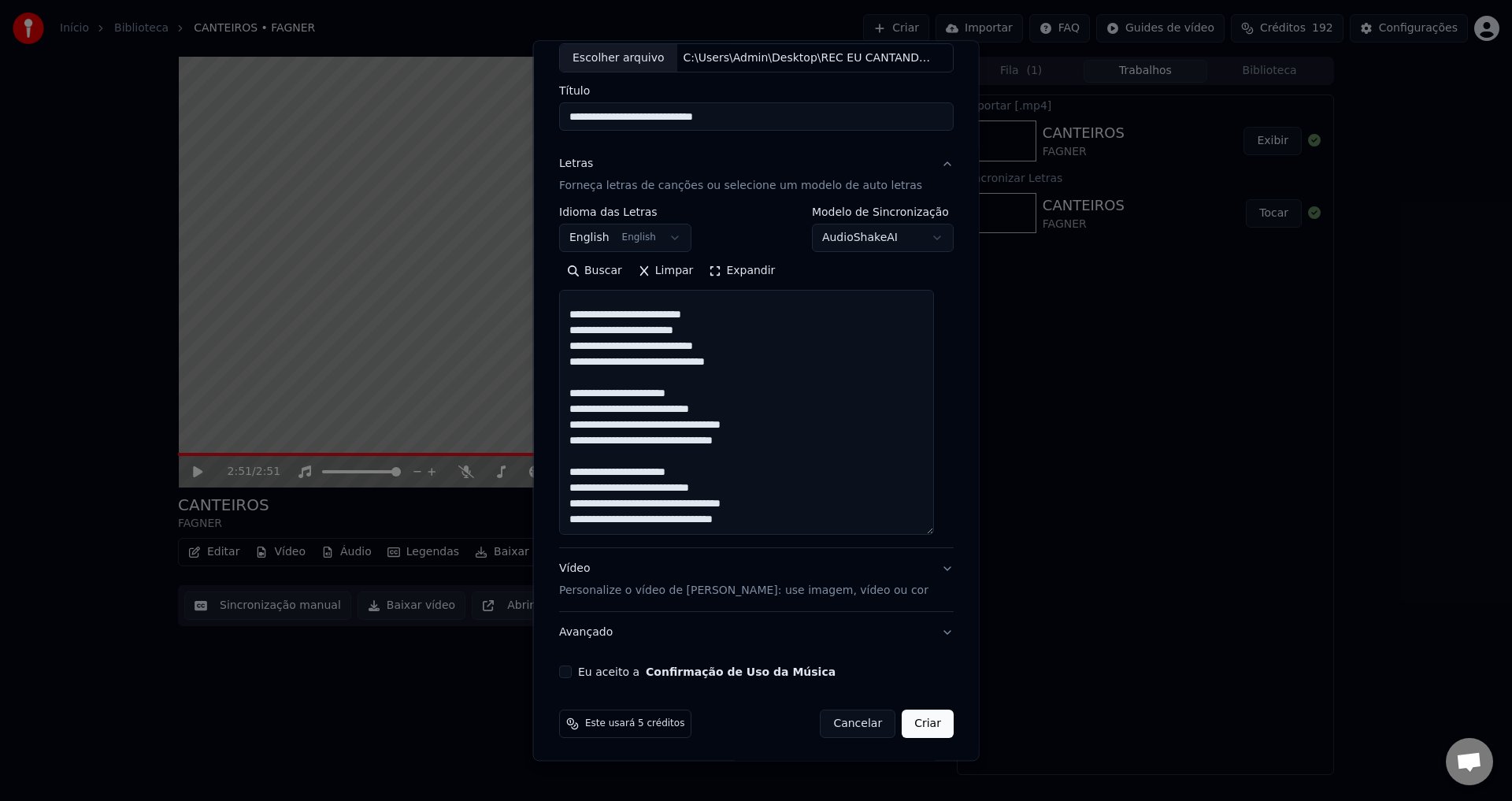
scroll to position [97, 0]
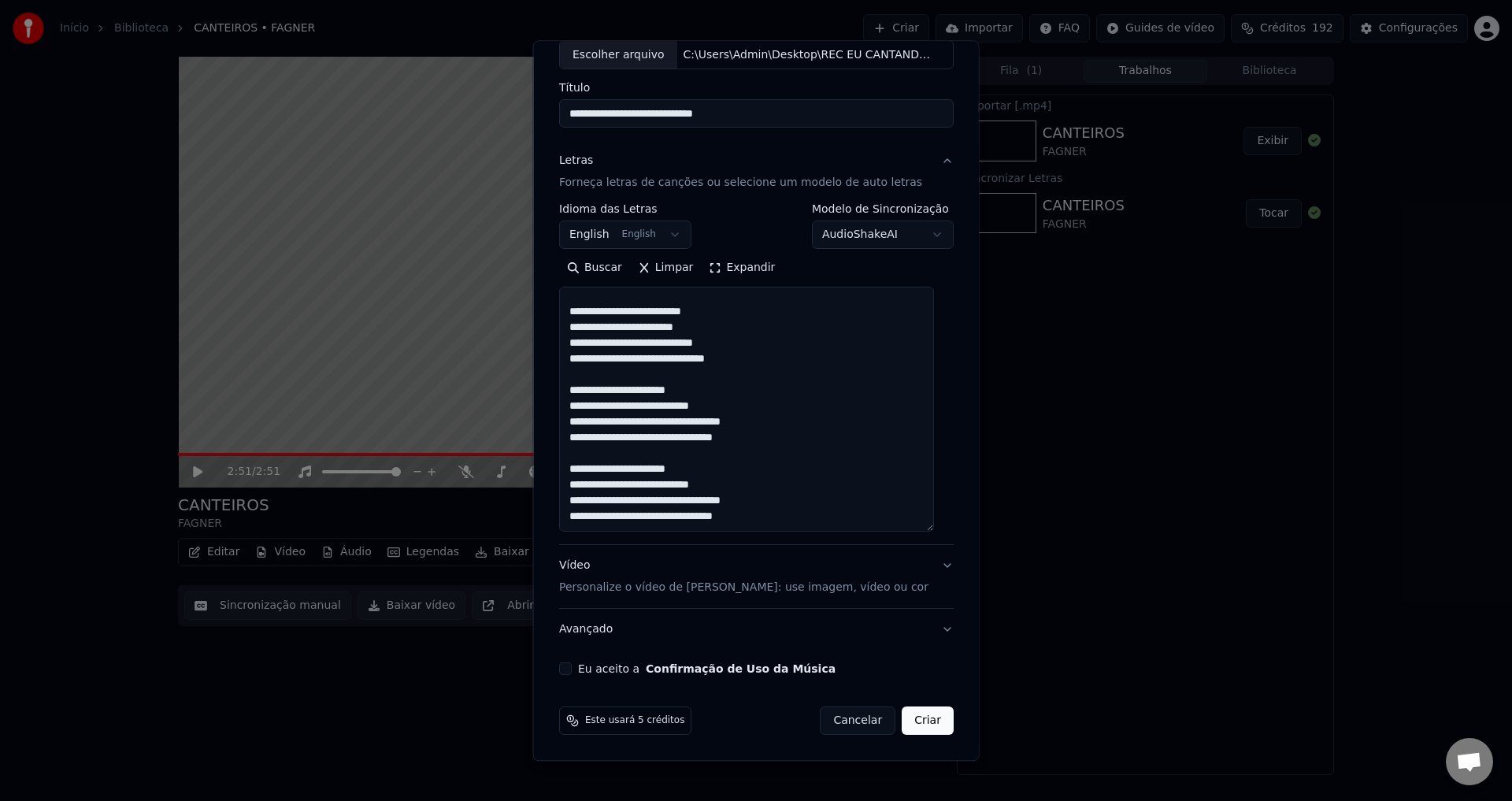
click at [753, 518] on textarea "**********" at bounding box center [747, 409] width 375 height 245
paste textarea "**********"
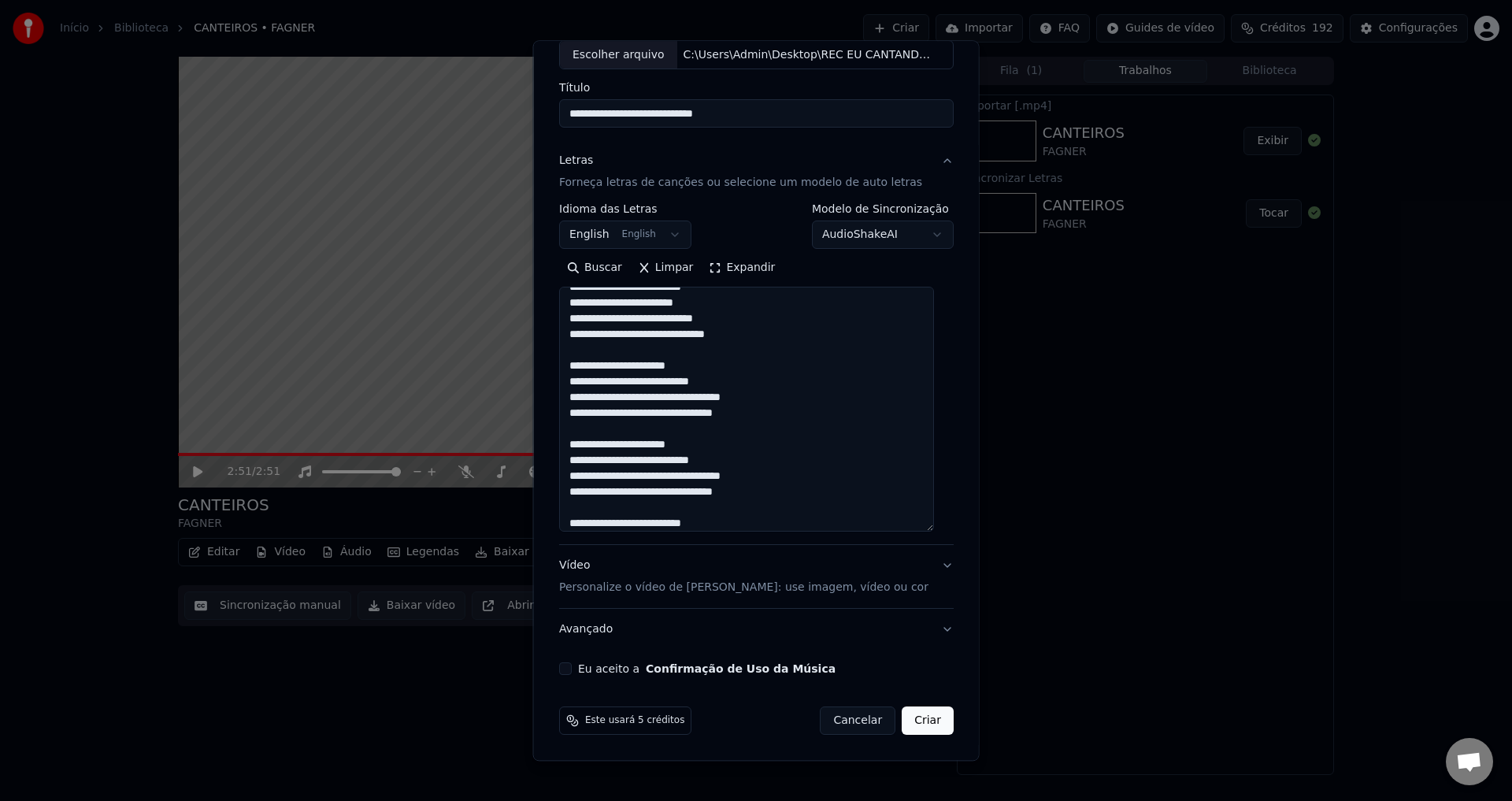
scroll to position [298, 0]
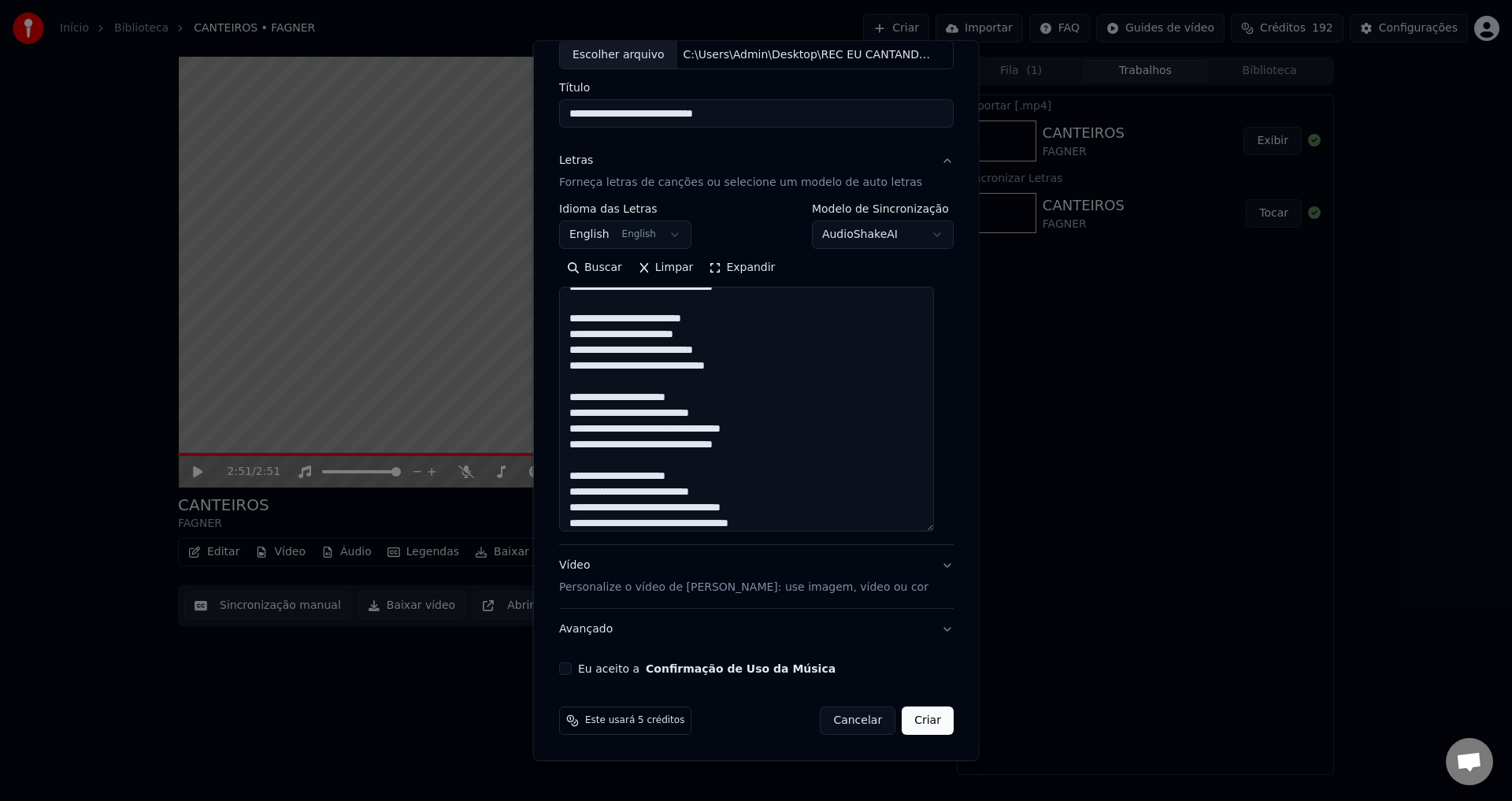
type textarea "**********"
click at [572, 666] on button "Eu aceito a Confirmação de Uso da Música" at bounding box center [565, 669] width 13 height 13
click at [711, 590] on p "Personalize o vídeo de [PERSON_NAME]: use imagem, vídeo ou cor" at bounding box center [743, 588] width 369 height 16
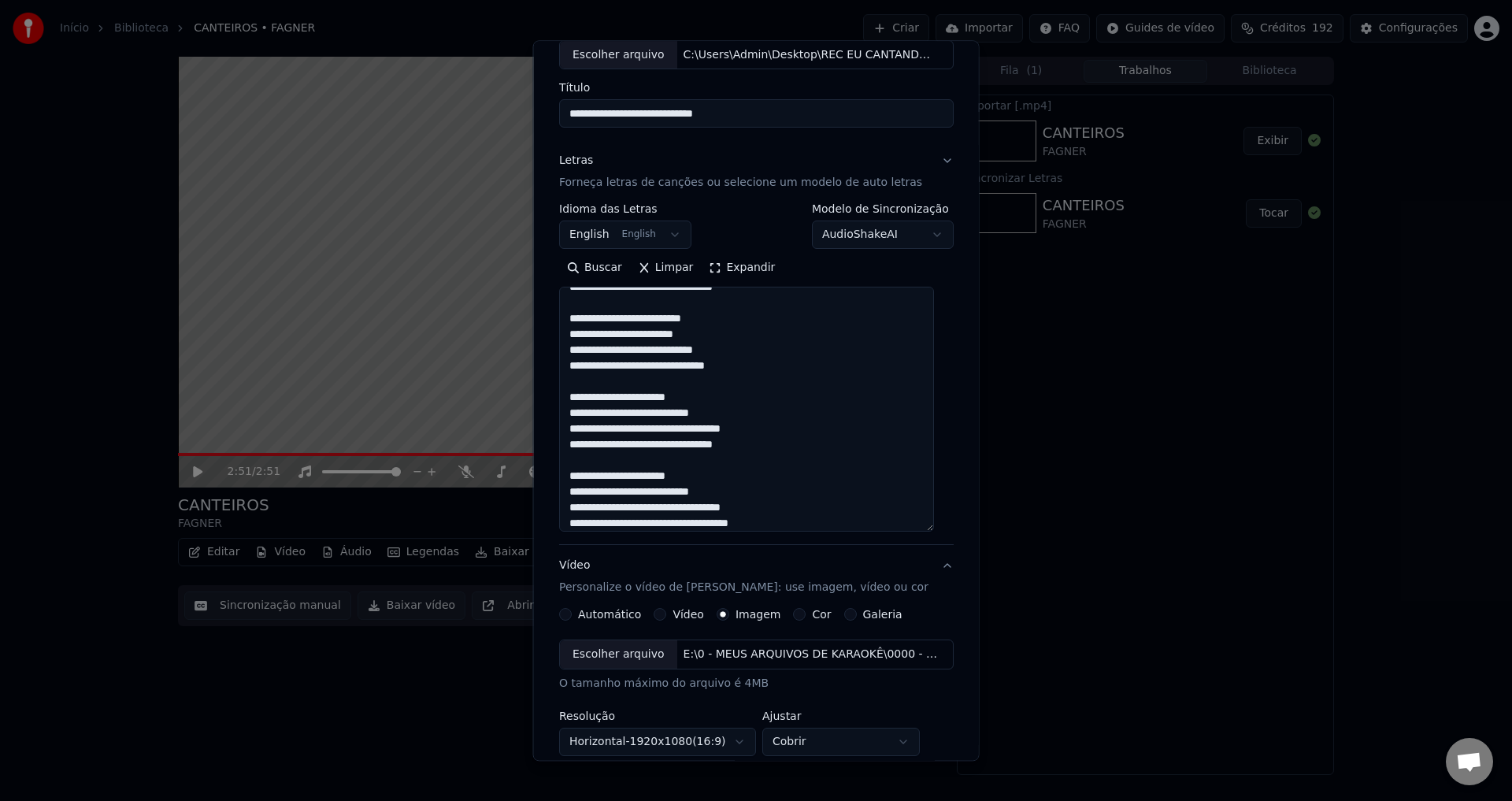
scroll to position [67, 0]
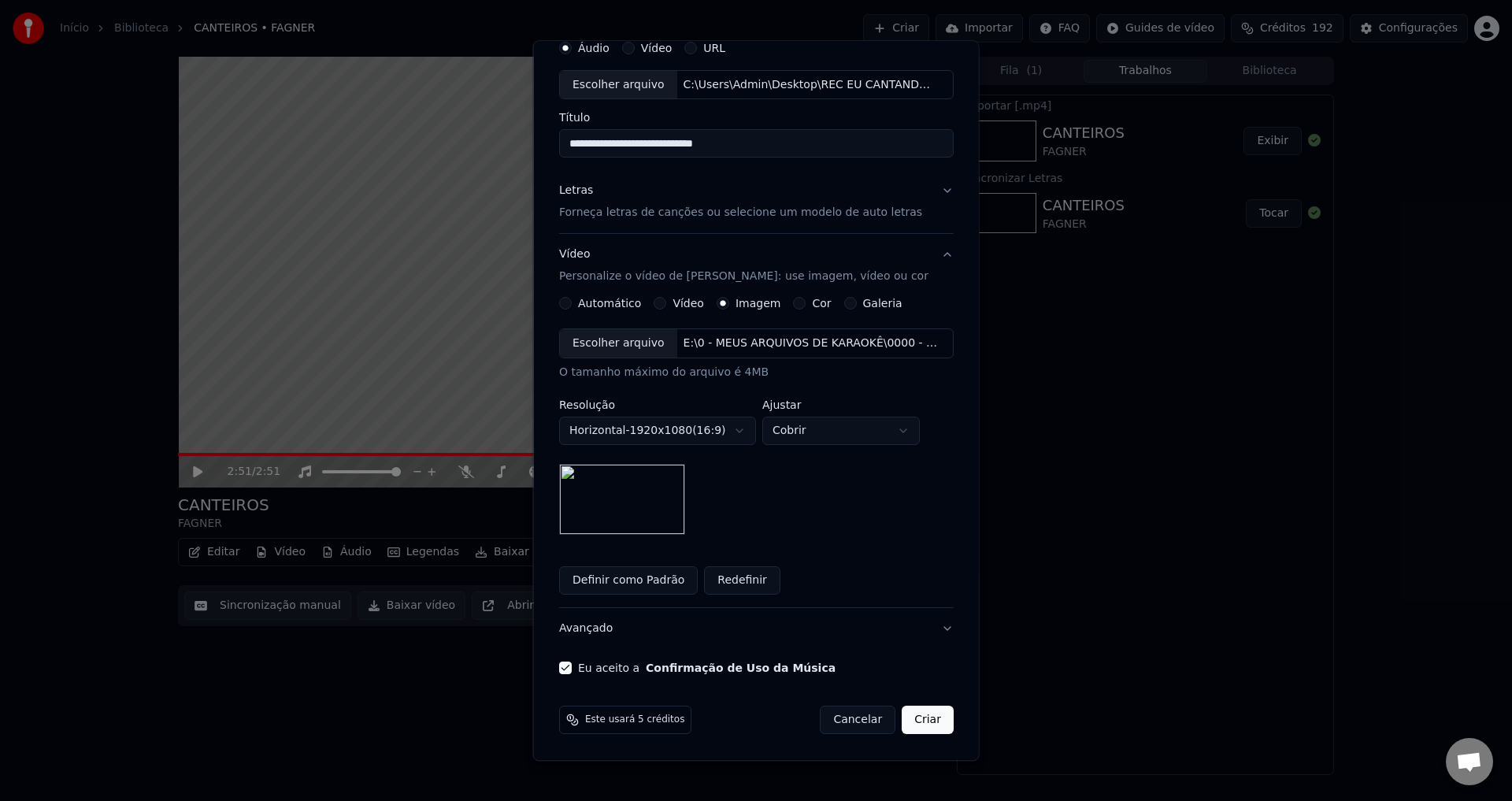
click at [648, 579] on button "Definir como Padrão" at bounding box center [629, 581] width 139 height 28
click at [753, 721] on button "Criar" at bounding box center [928, 721] width 52 height 28
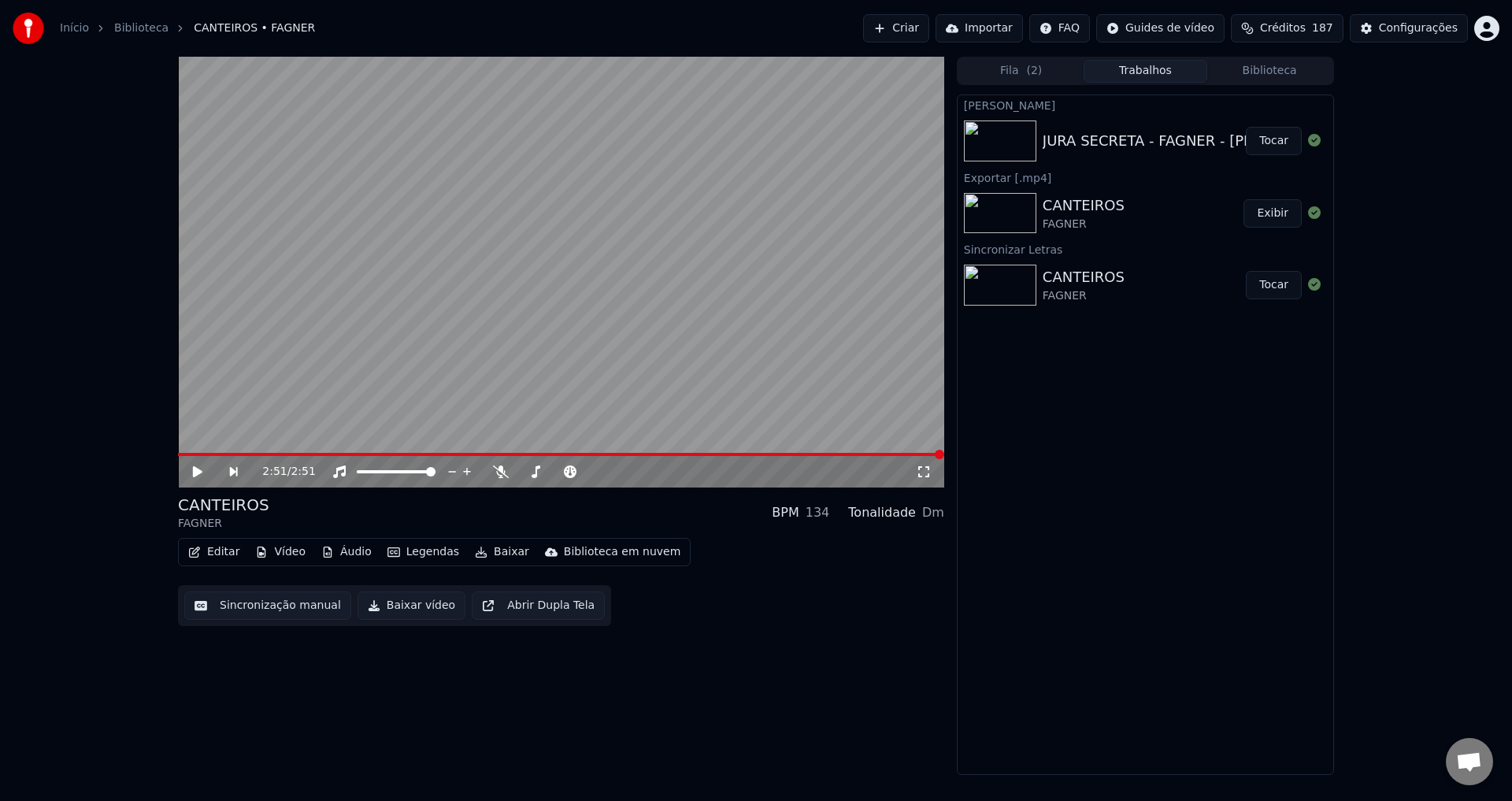
click at [529, 339] on video at bounding box center [561, 272] width 766 height 431
click at [537, 454] on span at bounding box center [357, 454] width 358 height 3
click at [624, 454] on span at bounding box center [561, 454] width 766 height 3
click at [645, 378] on video at bounding box center [561, 272] width 766 height 431
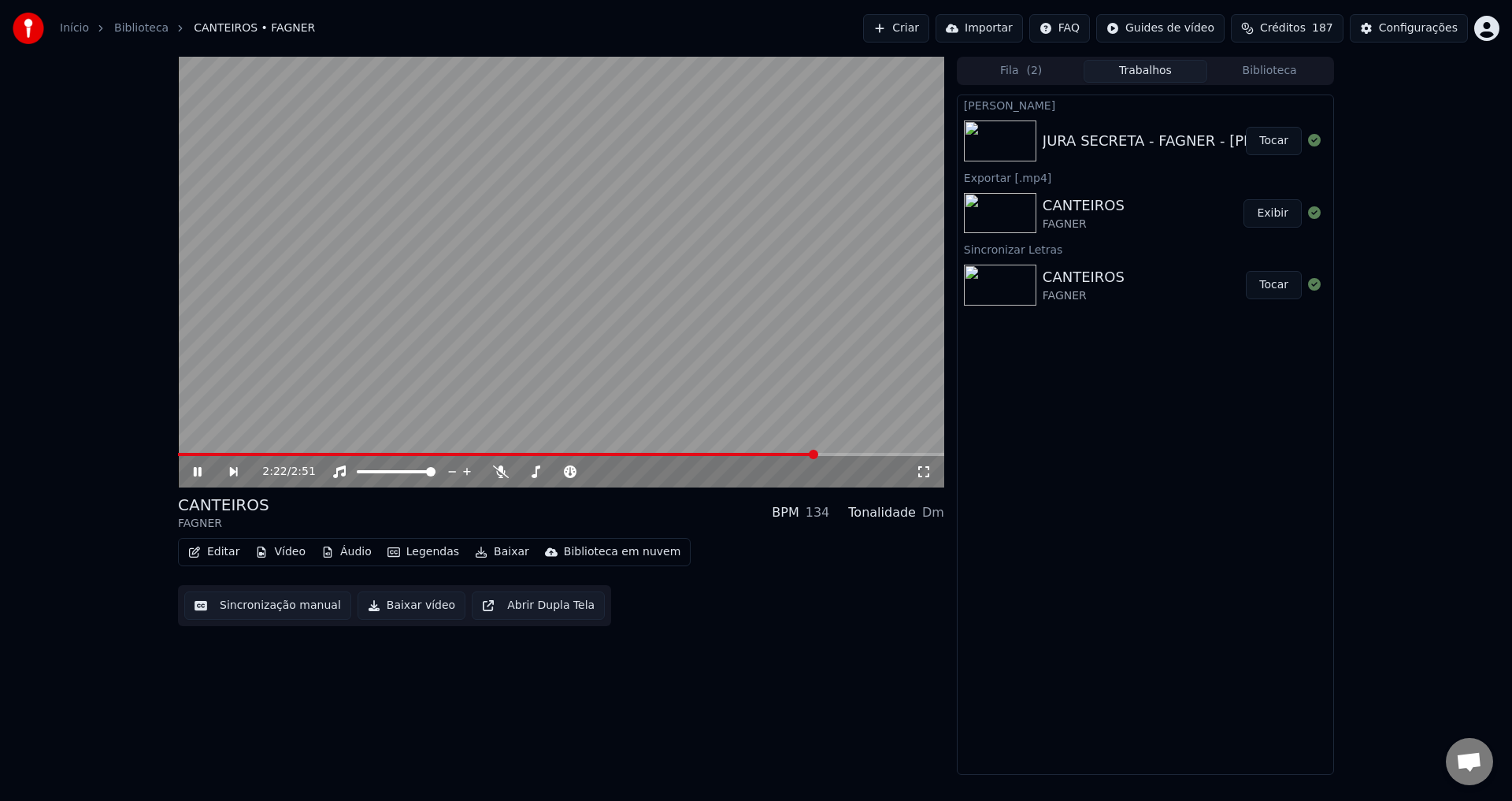
click at [707, 337] on video at bounding box center [561, 272] width 766 height 431
click at [753, 456] on span at bounding box center [467, 454] width 578 height 3
click at [744, 318] on video at bounding box center [561, 272] width 766 height 431
click at [596, 341] on video at bounding box center [561, 272] width 766 height 431
click at [226, 552] on button "Editar" at bounding box center [213, 552] width 64 height 22
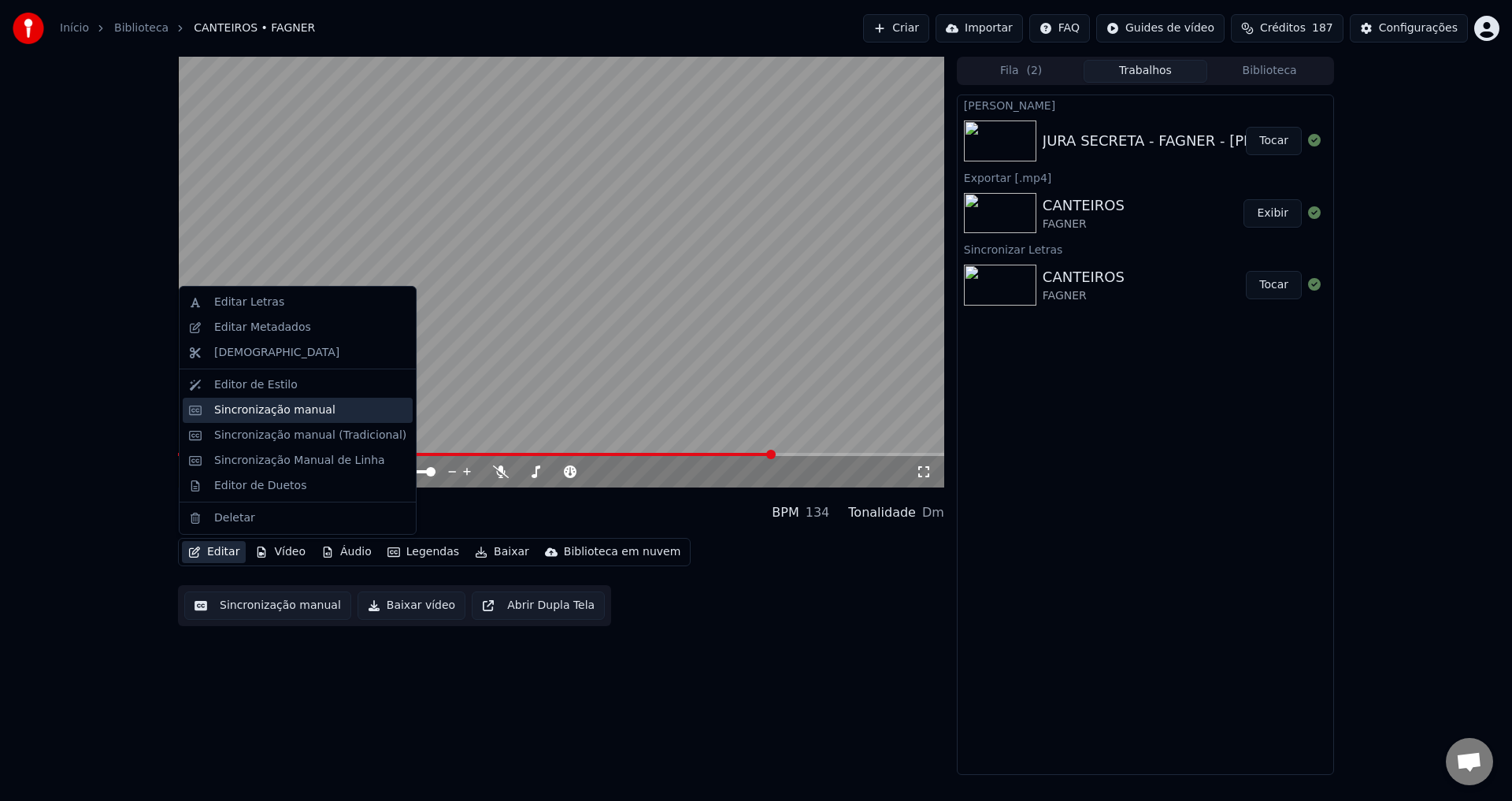
click at [265, 415] on div "Sincronização manual" at bounding box center [275, 410] width 121 height 16
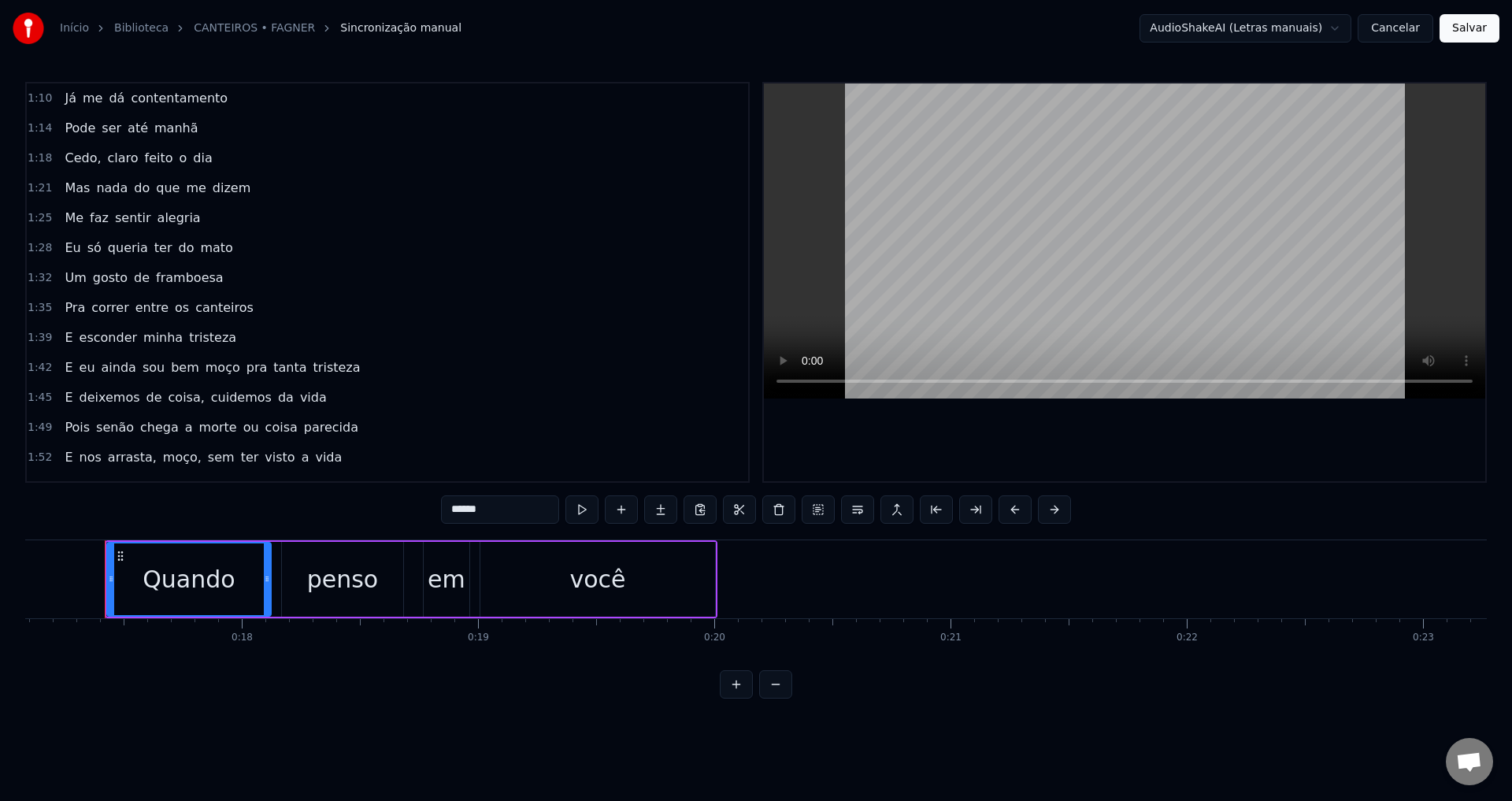
scroll to position [236, 0]
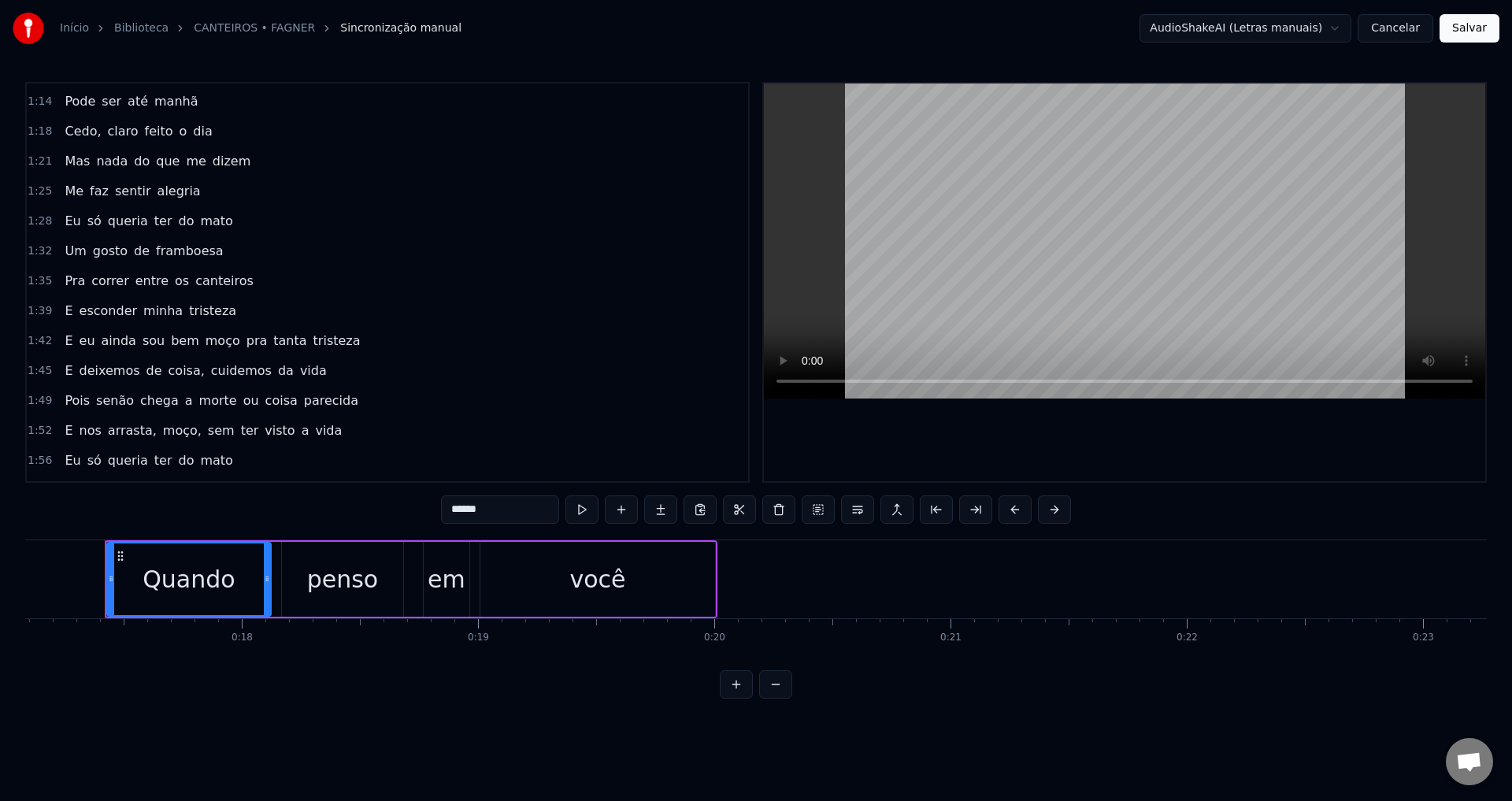
click at [184, 341] on div "E eu ainda sou bem moço pra tanta tristeza" at bounding box center [213, 341] width 308 height 28
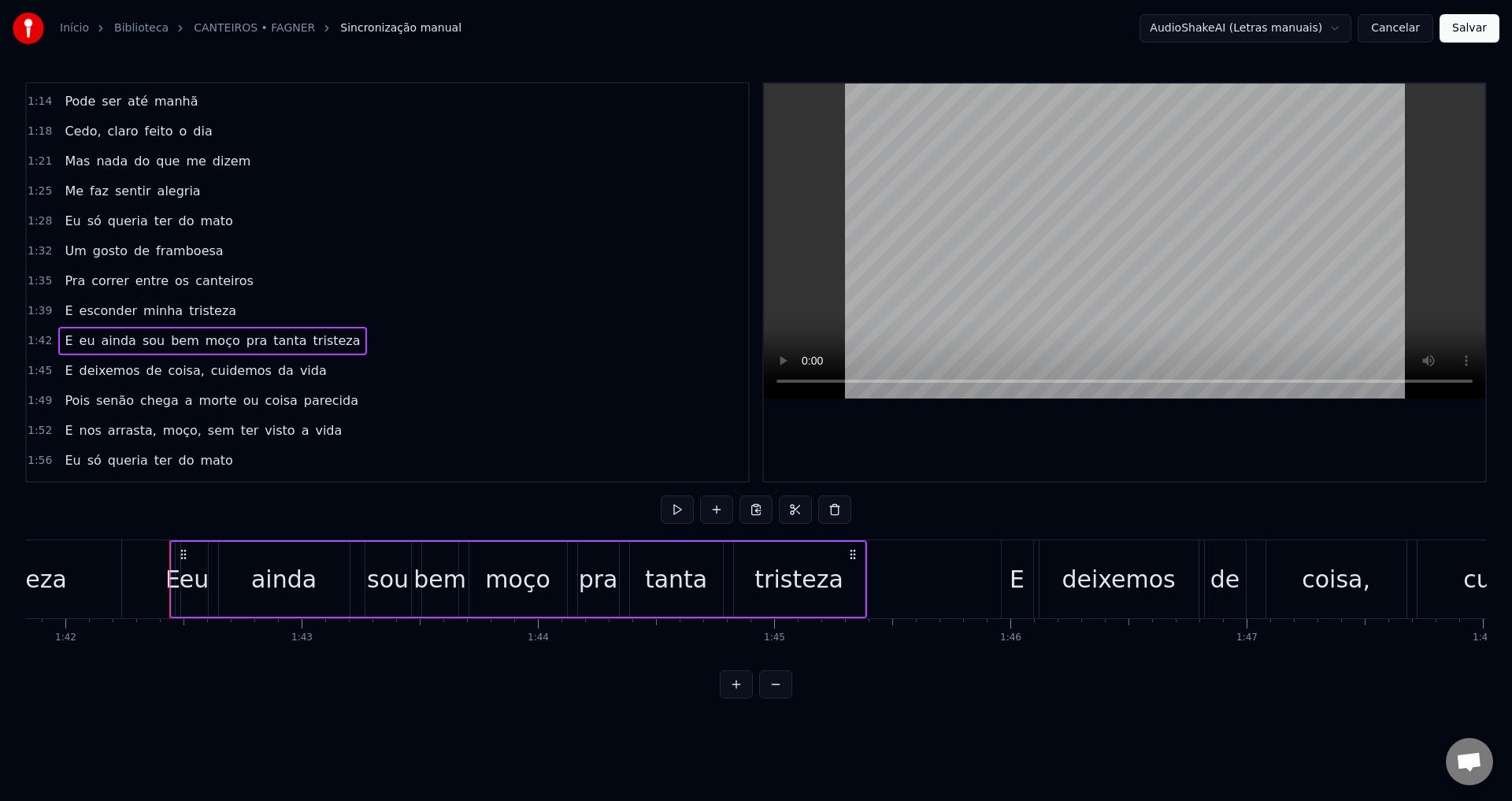
scroll to position [0, 24122]
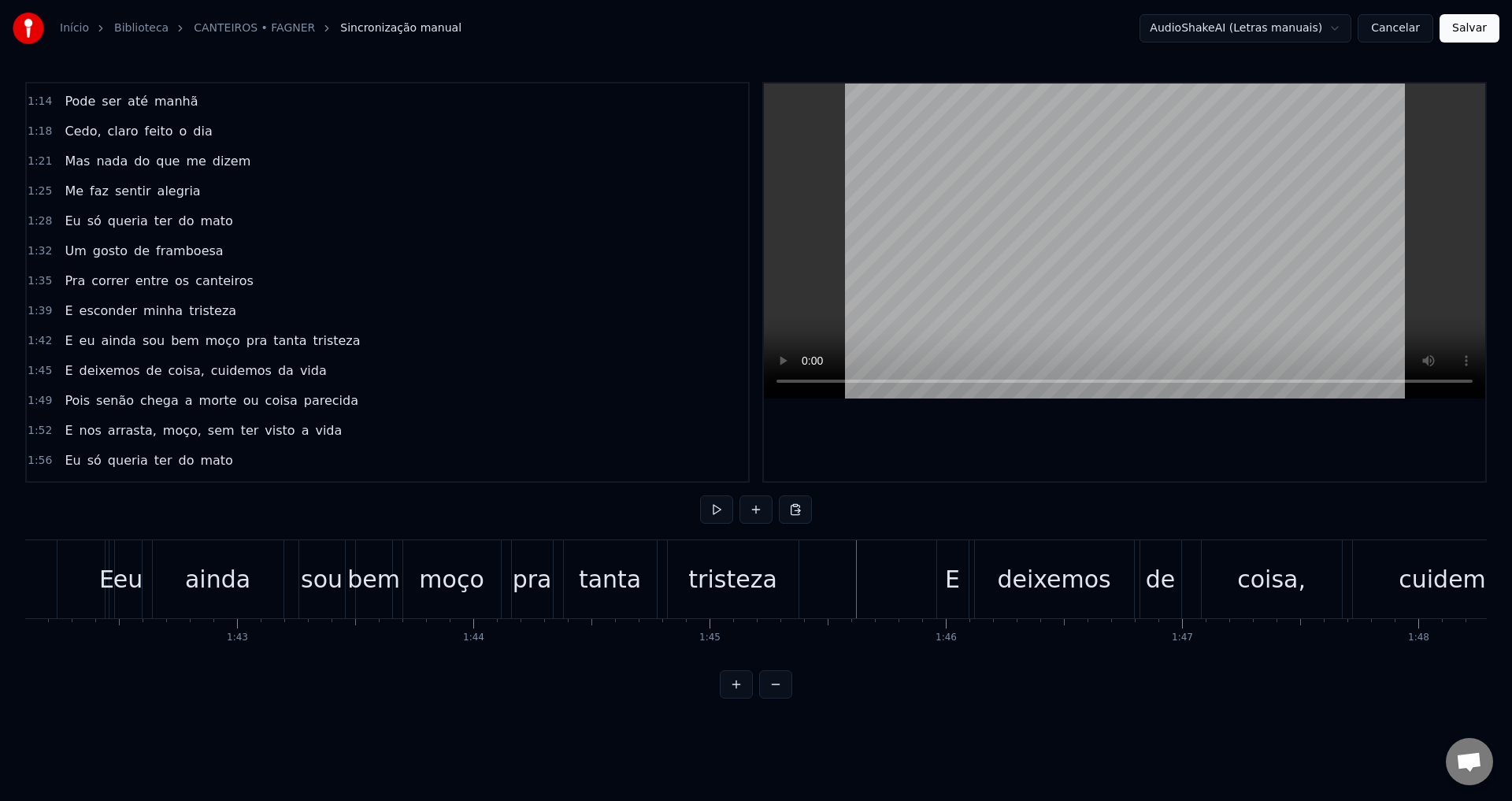
click at [753, 558] on div "E" at bounding box center [953, 578] width 32 height 78
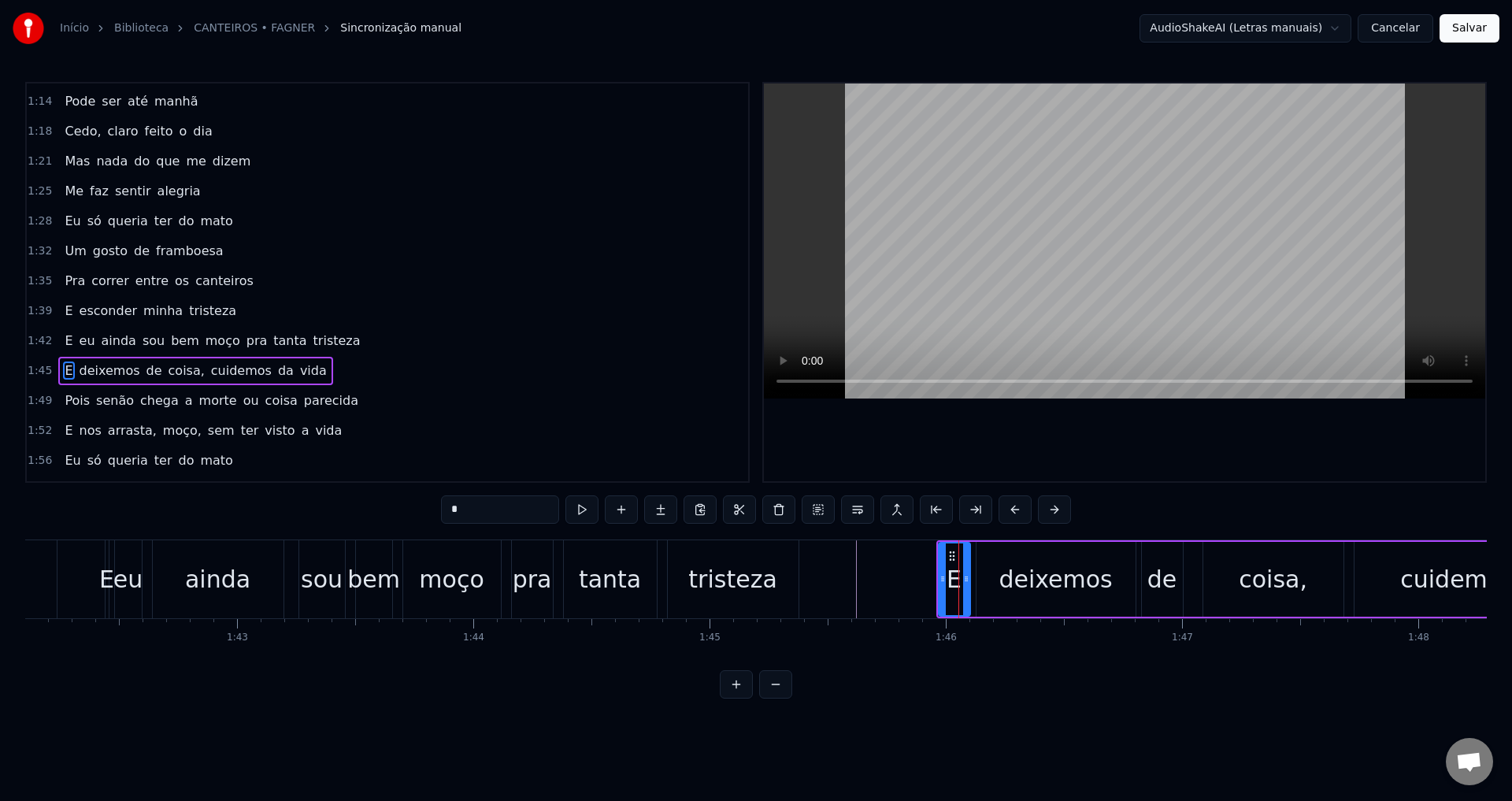
scroll to position [325, 0]
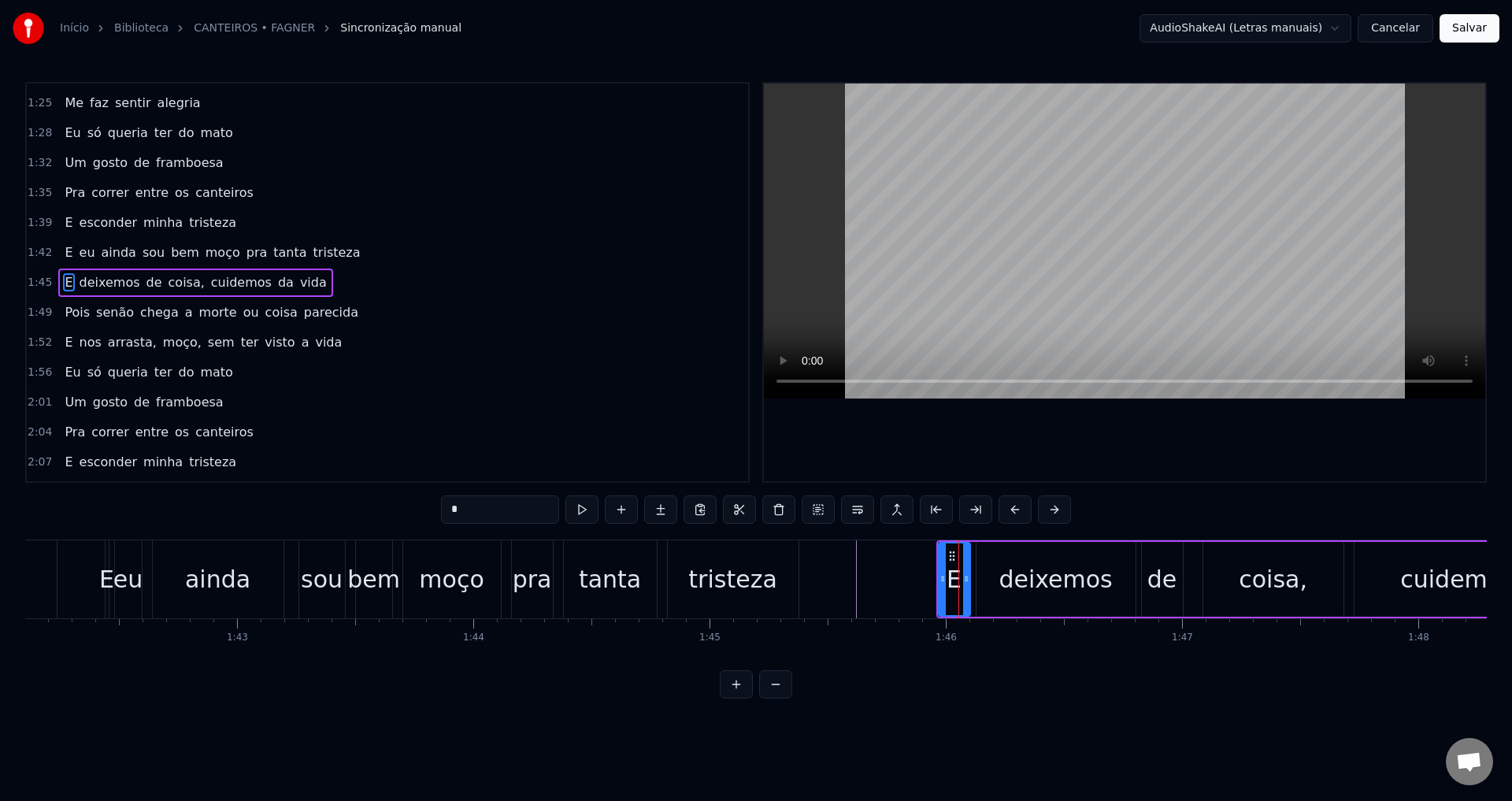
click at [753, 580] on div "deixemos" at bounding box center [1055, 579] width 113 height 35
type input "********"
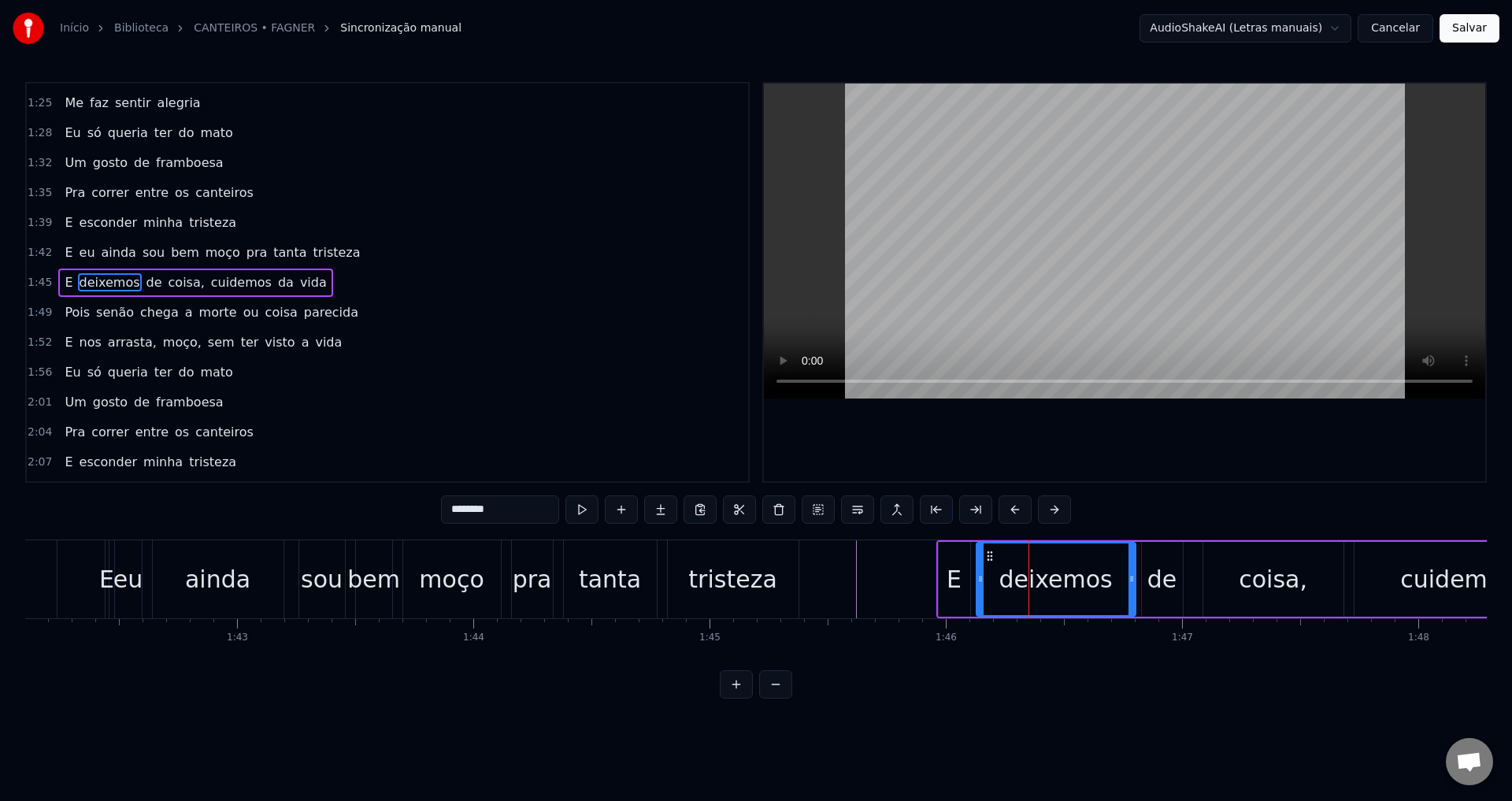
click at [509, 328] on div "1:52 E nos arrasta, moço, sem ter visto a vida" at bounding box center [388, 342] width 722 height 30
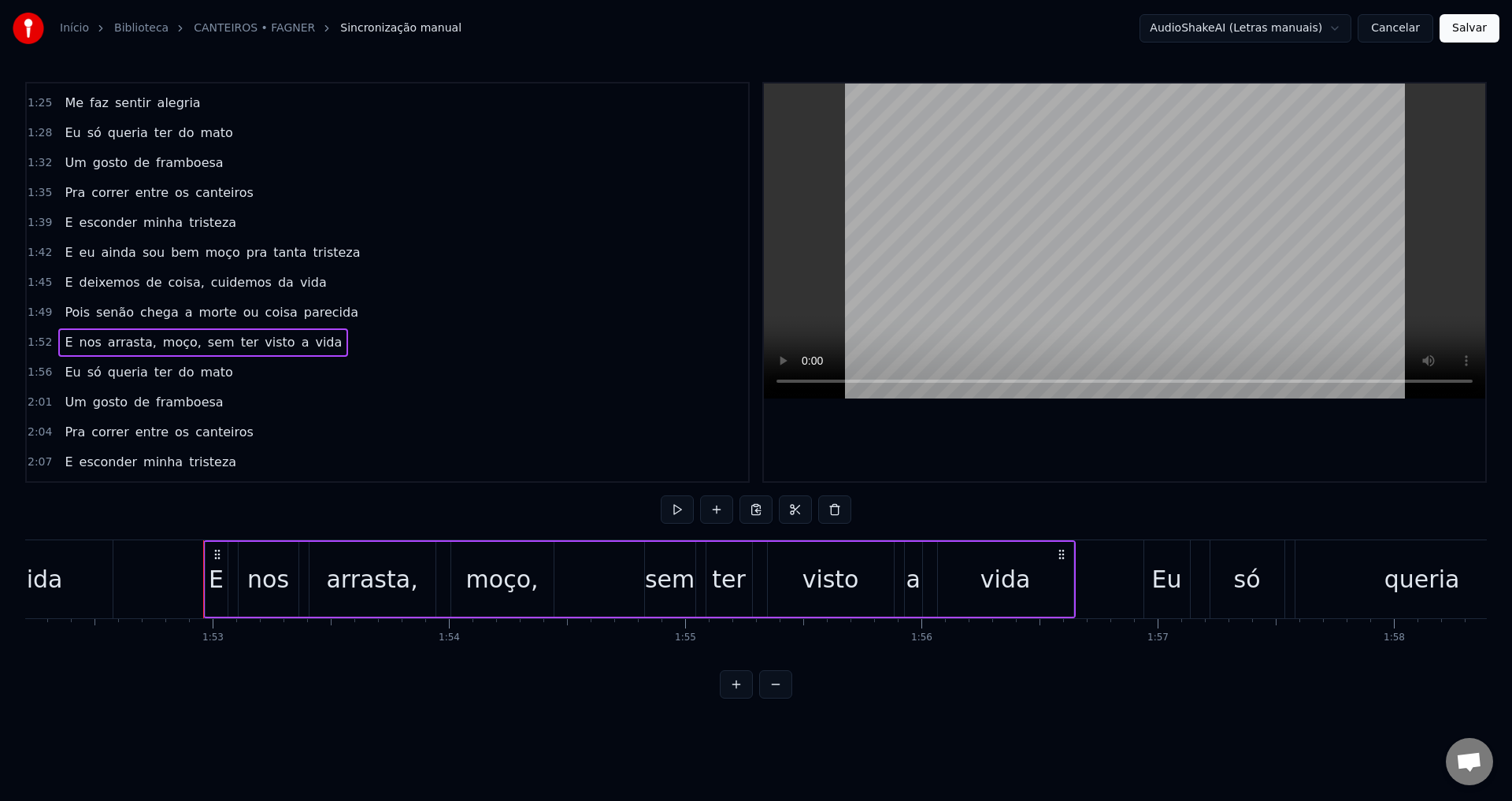
scroll to position [0, 26607]
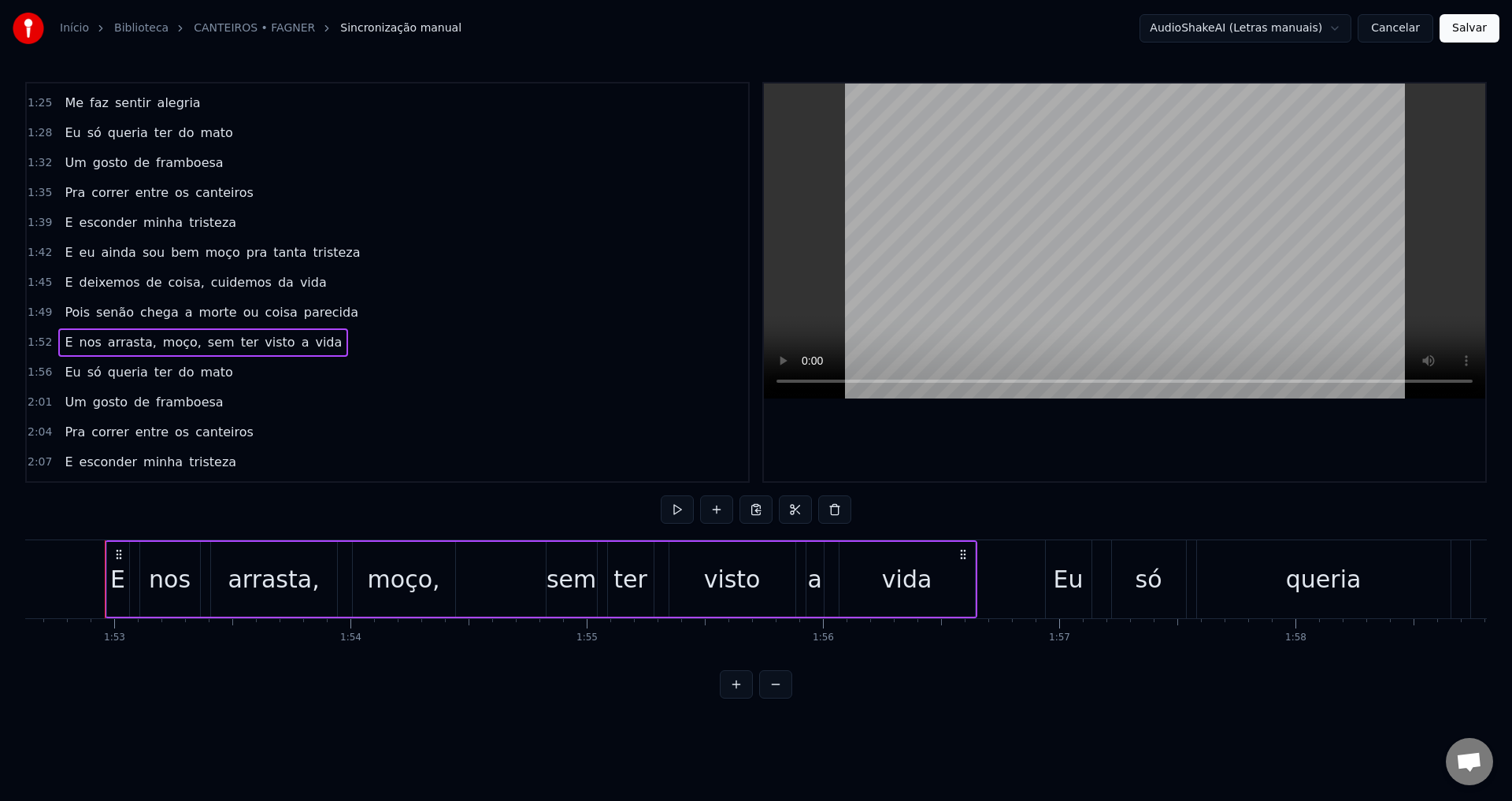
click at [219, 34] on link "CANTEIROS • FAGNER" at bounding box center [254, 28] width 121 height 16
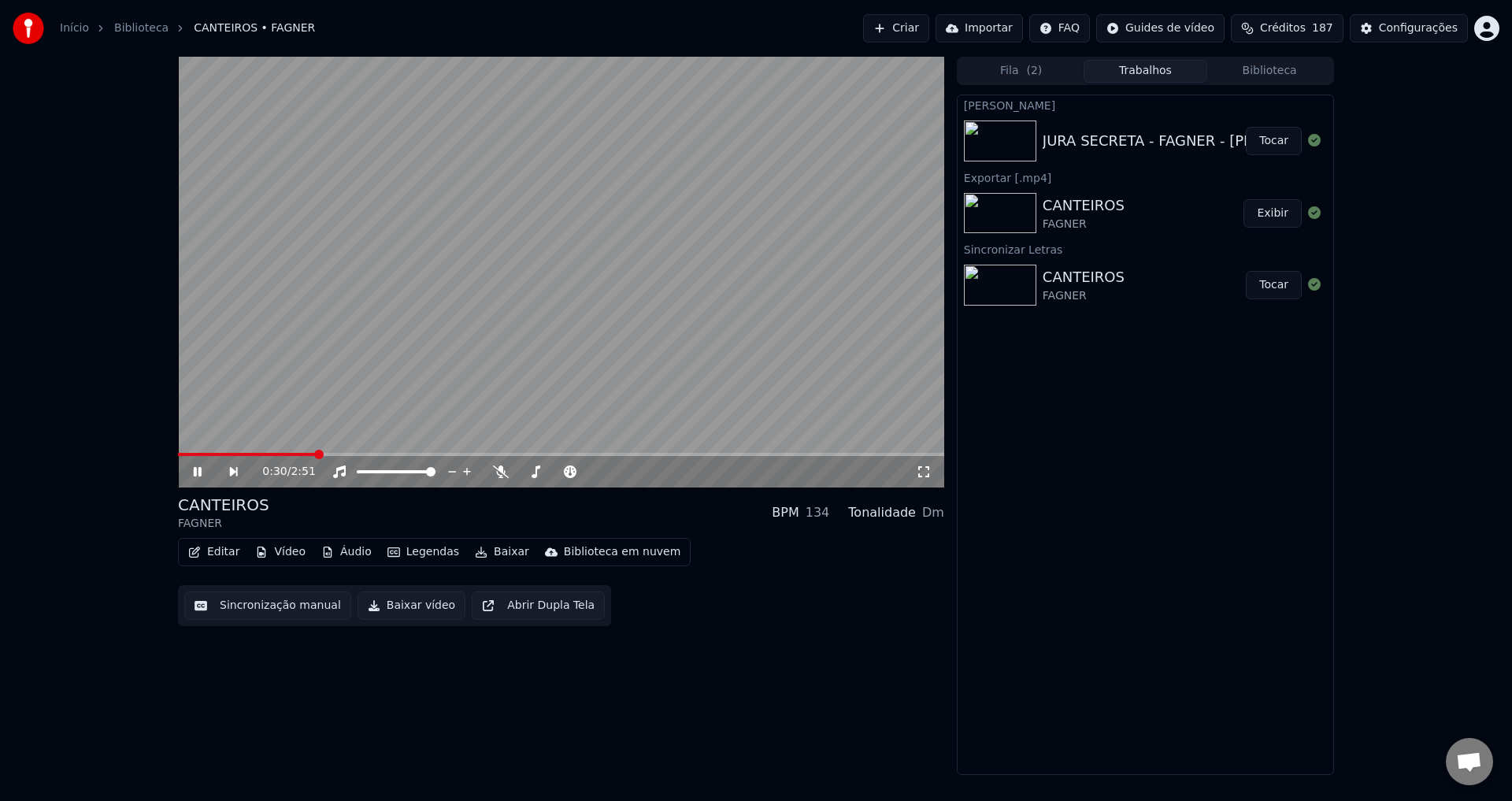
click at [622, 295] on video at bounding box center [561, 272] width 766 height 431
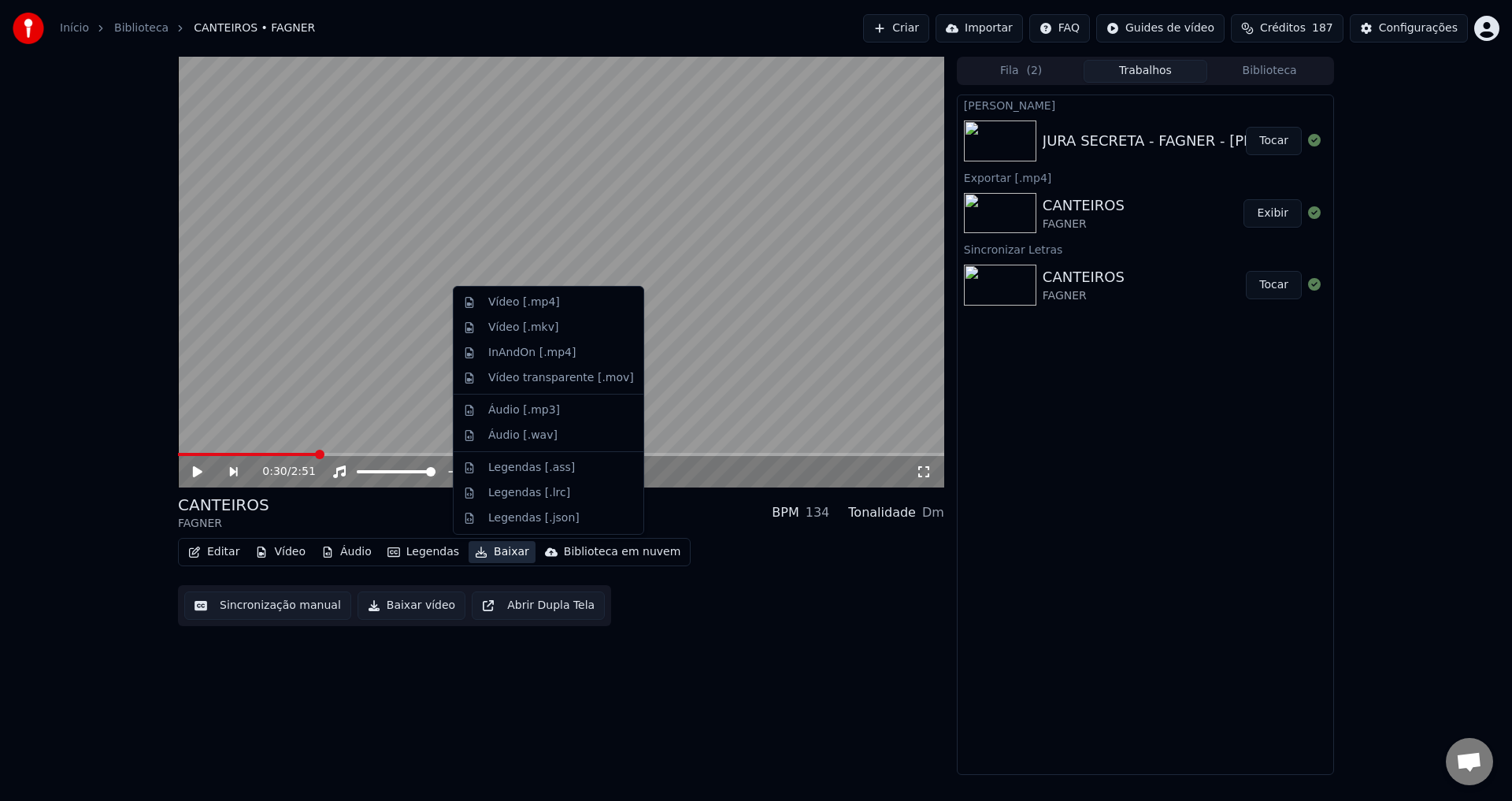
click at [490, 553] on button "Baixar" at bounding box center [502, 552] width 67 height 22
click at [499, 308] on div "Vídeo [.mp4]" at bounding box center [524, 302] width 72 height 16
